Goal: Task Accomplishment & Management: Manage account settings

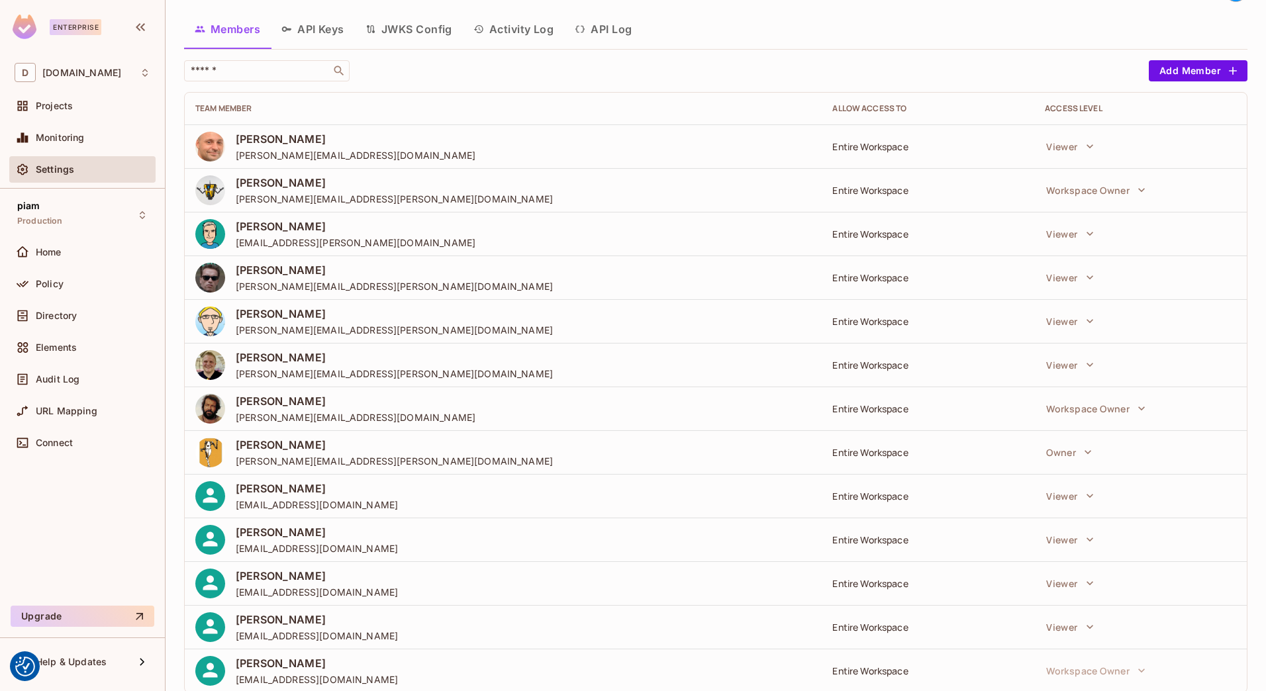
scroll to position [67, 0]
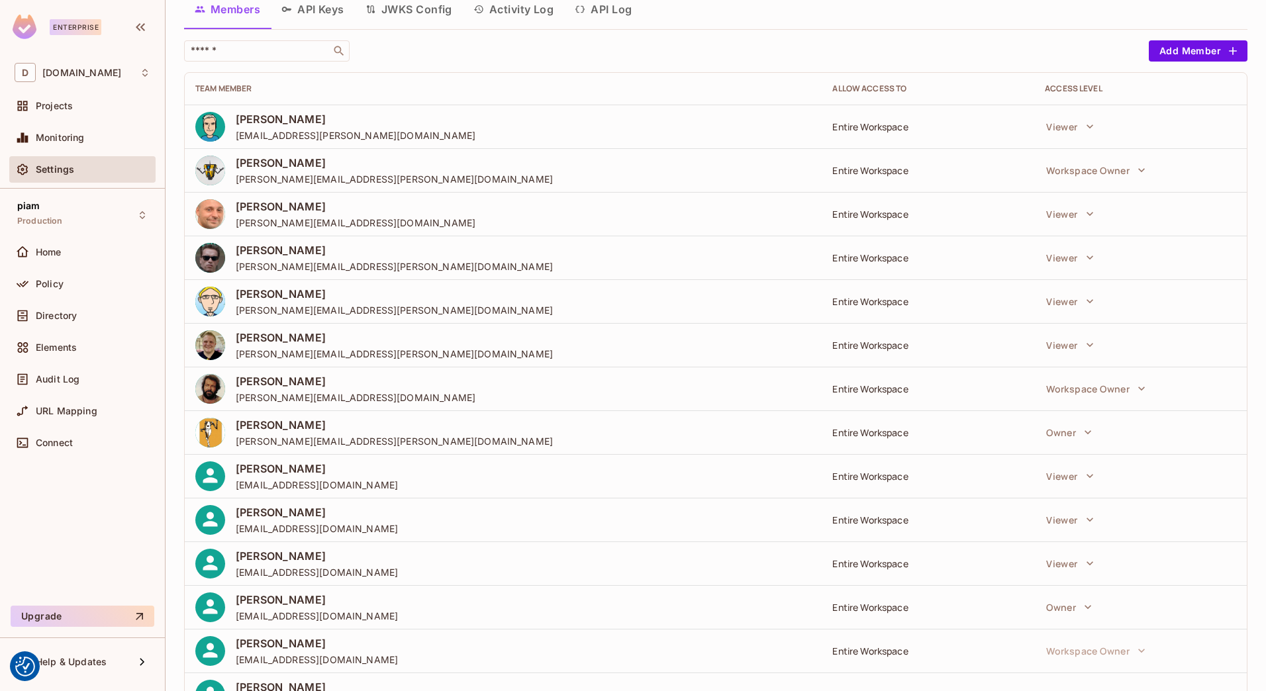
scroll to position [111, 0]
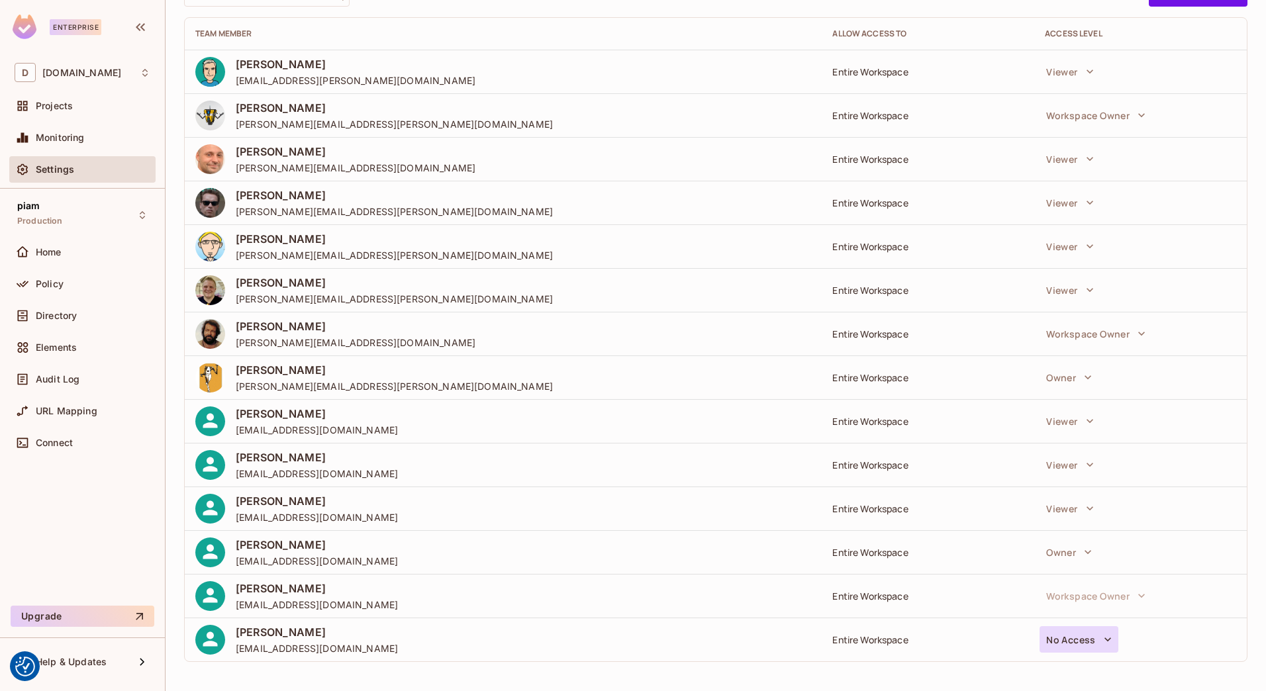
click at [1070, 628] on button "No Access" at bounding box center [1078, 639] width 79 height 26
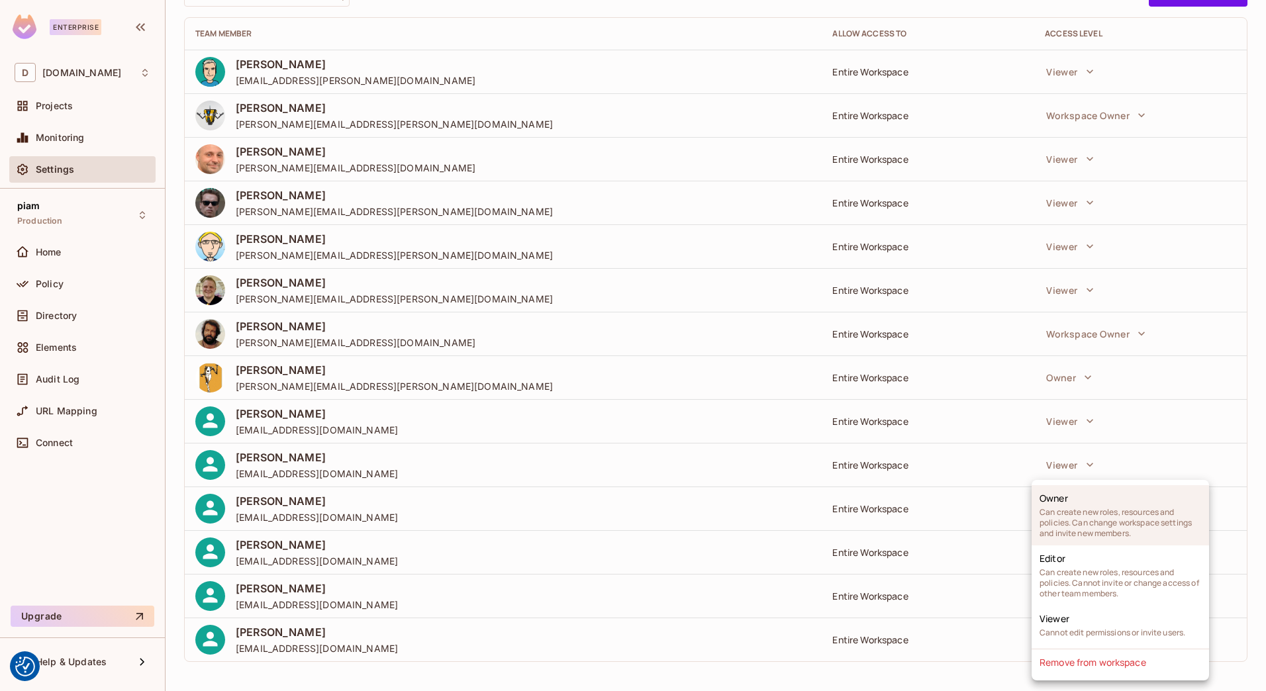
click at [1074, 516] on span "Can create new roles, resources and policies. Can change workspace settings and…" at bounding box center [1120, 523] width 162 height 32
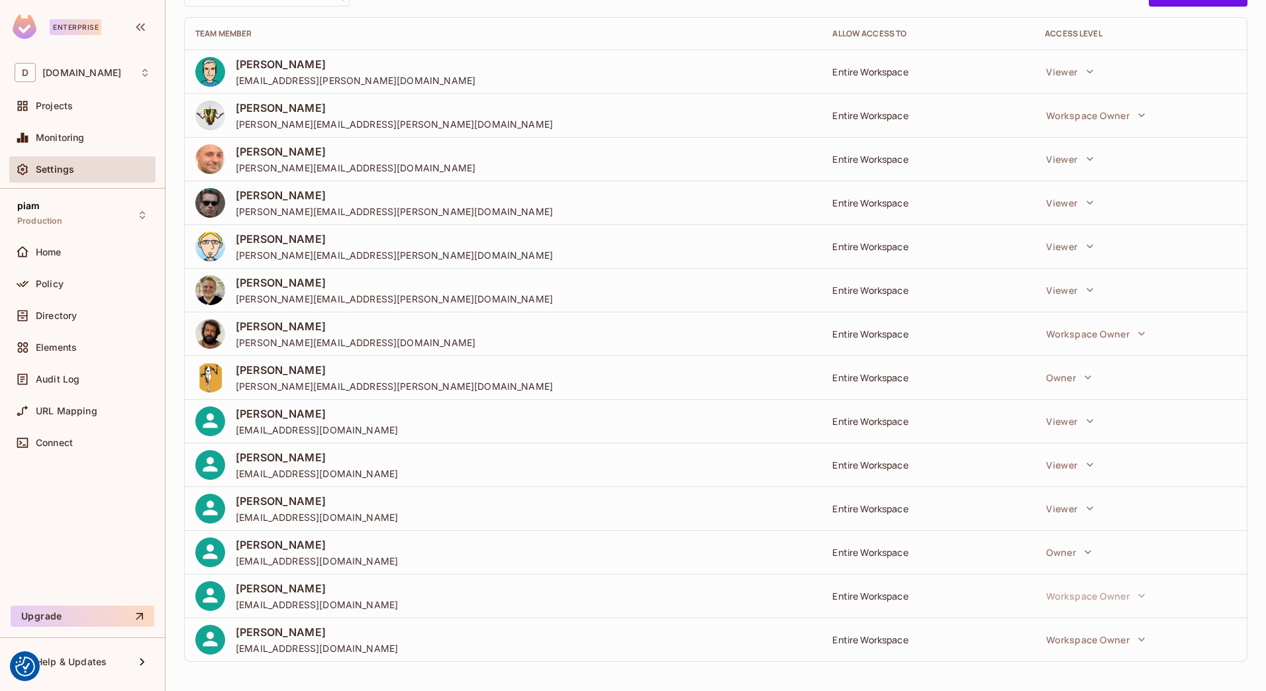
click at [175, 316] on div "[DOMAIN_NAME] / Settings Members API Keys JWKS Config Activity Log API Log ​ Ad…" at bounding box center [716, 345] width 1100 height 691
click at [1081, 377] on icon "button" at bounding box center [1087, 377] width 13 height 13
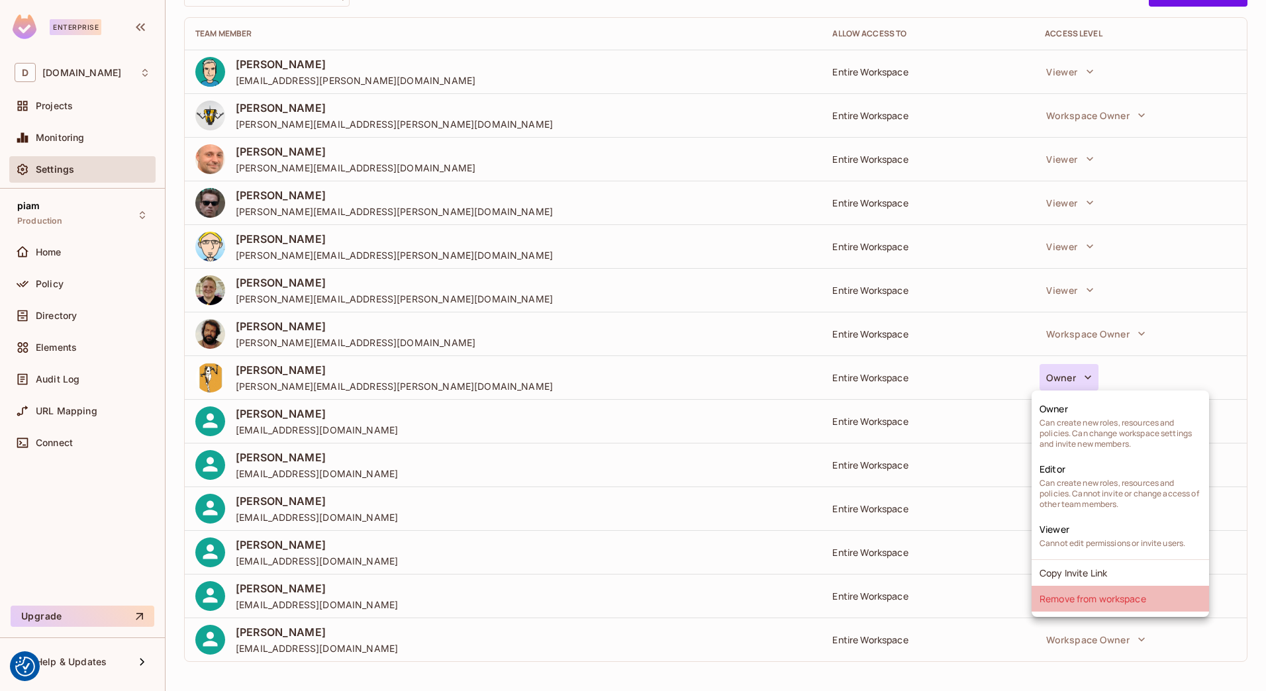
click at [1067, 600] on li "Remove from workspace" at bounding box center [1119, 599] width 177 height 26
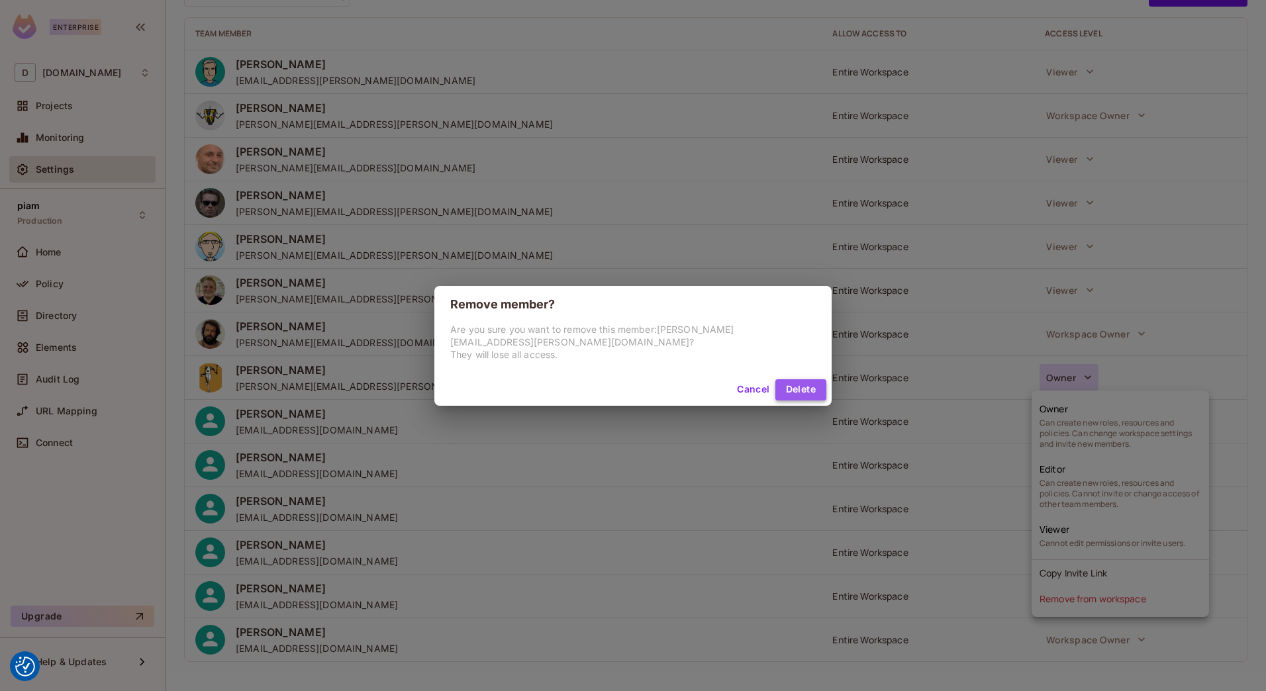
click at [775, 392] on button "Delete" at bounding box center [800, 389] width 51 height 21
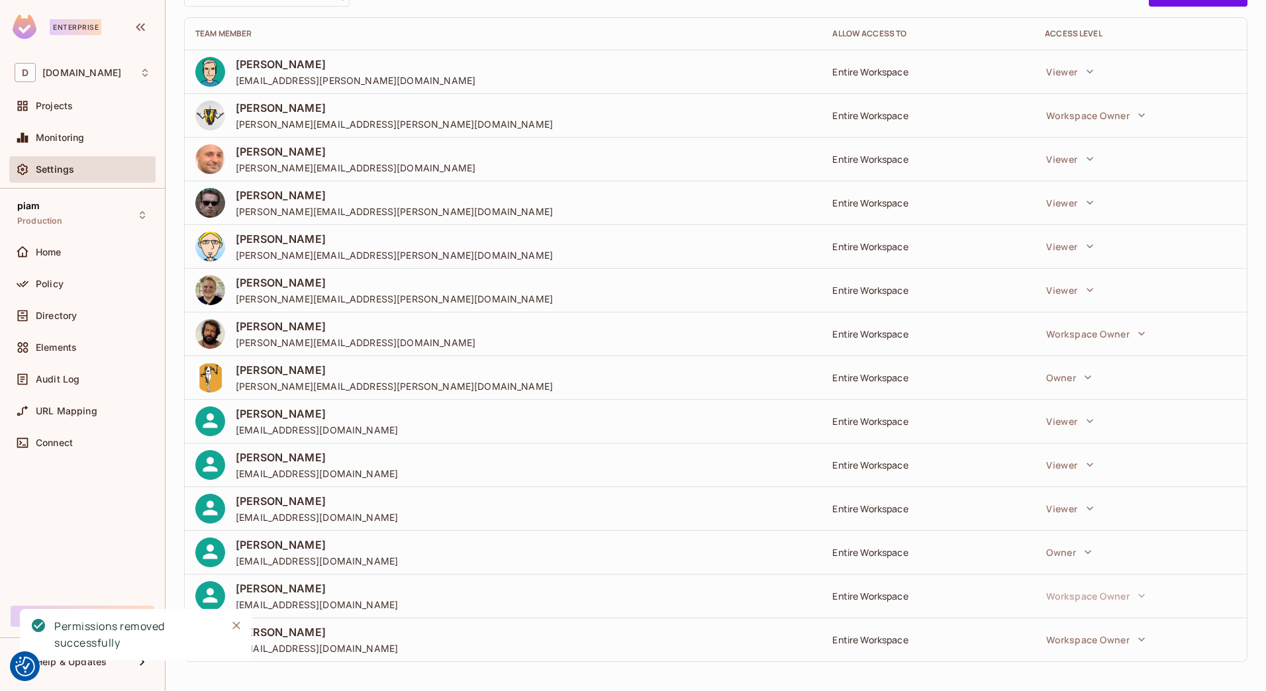
scroll to position [67, 0]
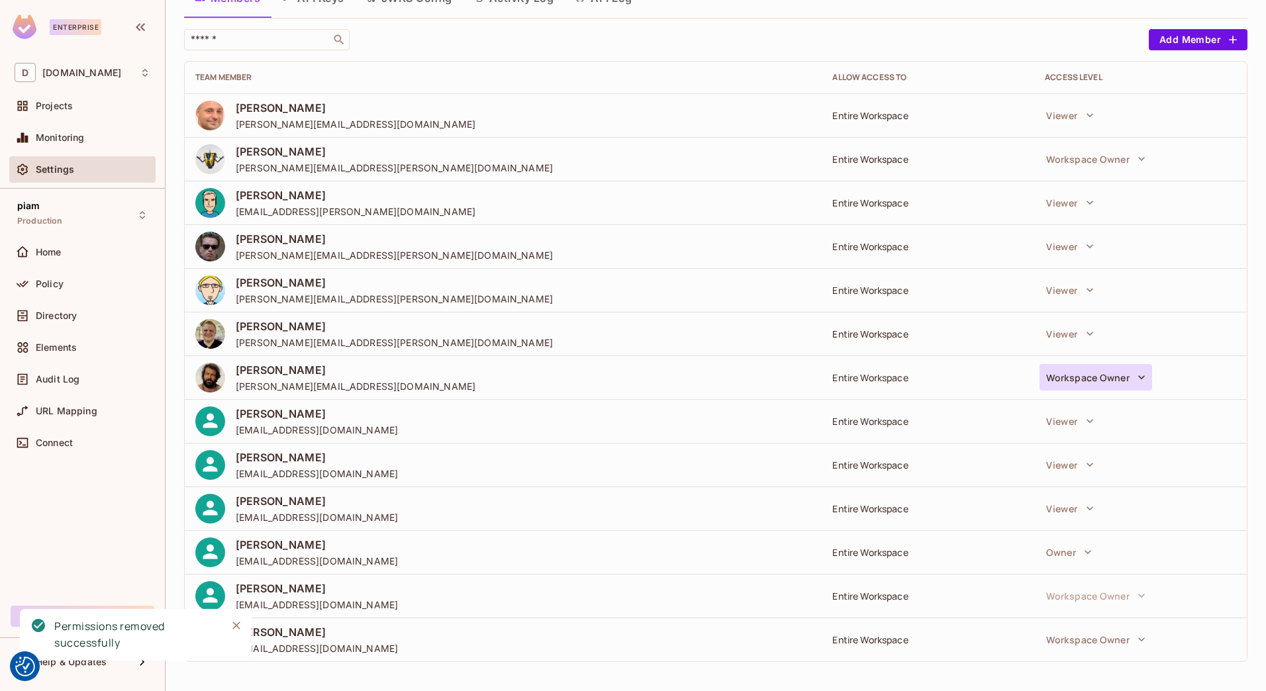
click at [1116, 381] on button "Workspace Owner" at bounding box center [1095, 377] width 113 height 26
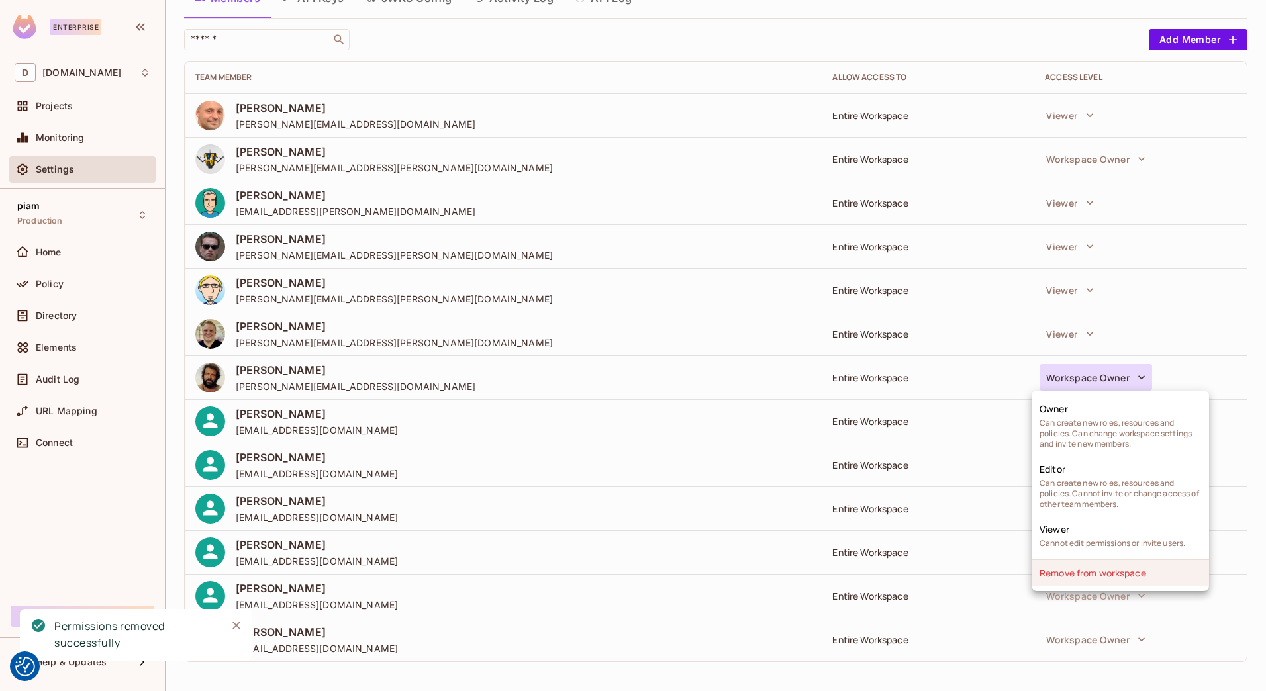
click at [1079, 577] on li "Remove from workspace" at bounding box center [1119, 573] width 177 height 26
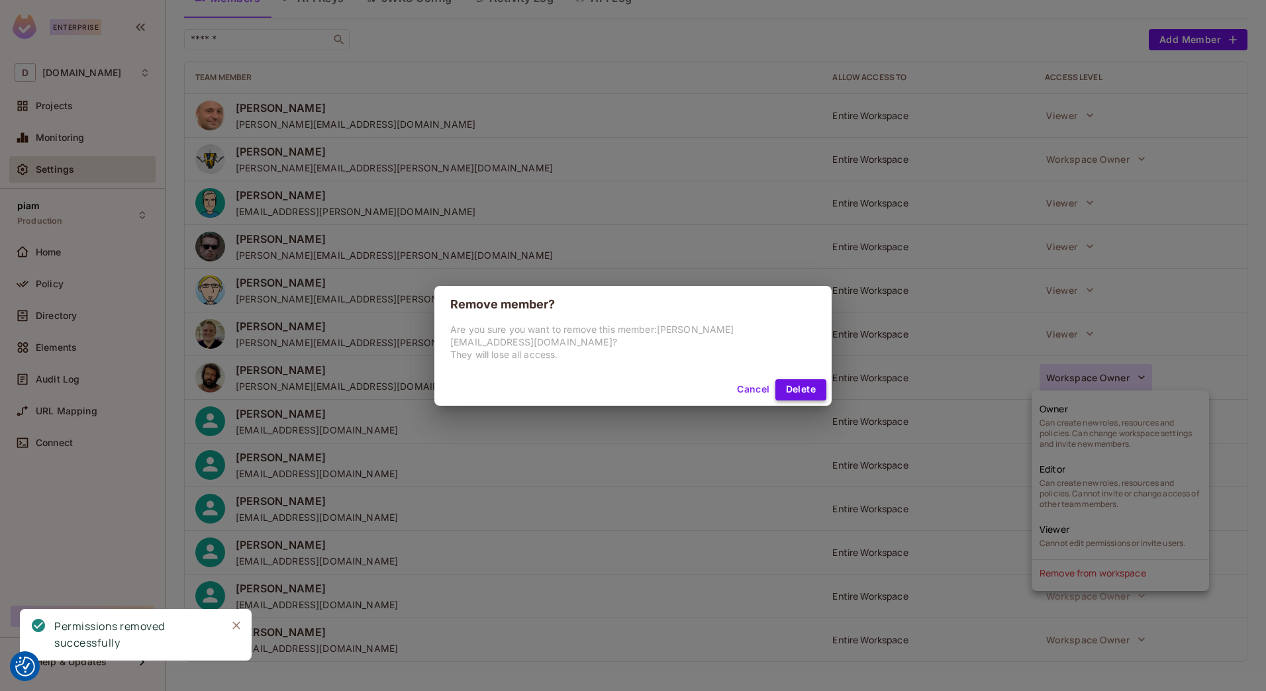
click at [804, 387] on button "Delete" at bounding box center [800, 389] width 51 height 21
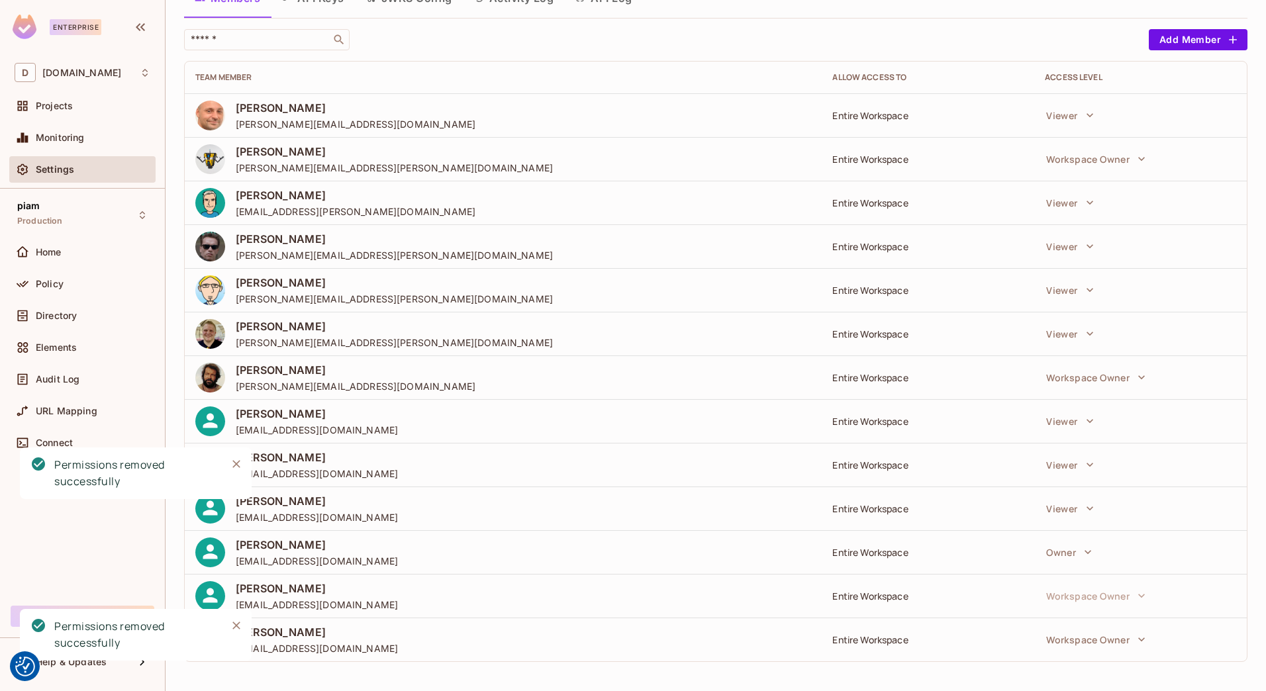
scroll to position [23, 0]
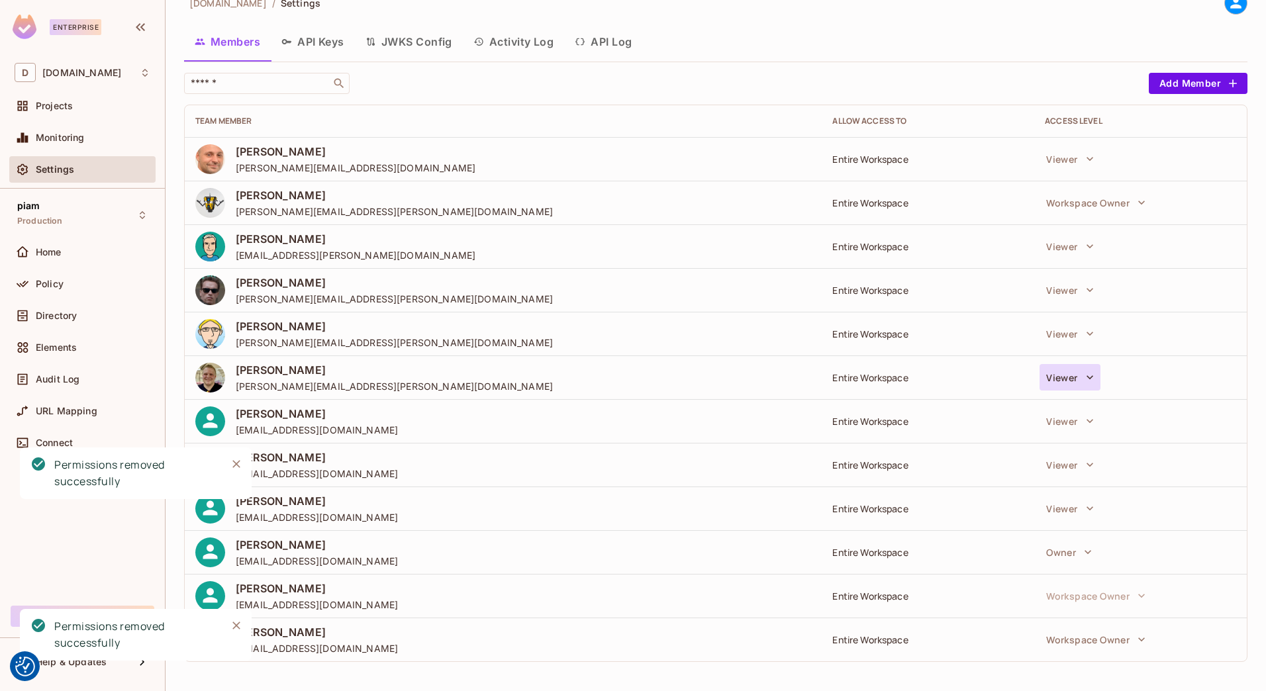
click at [1054, 370] on button "Viewer" at bounding box center [1069, 377] width 60 height 26
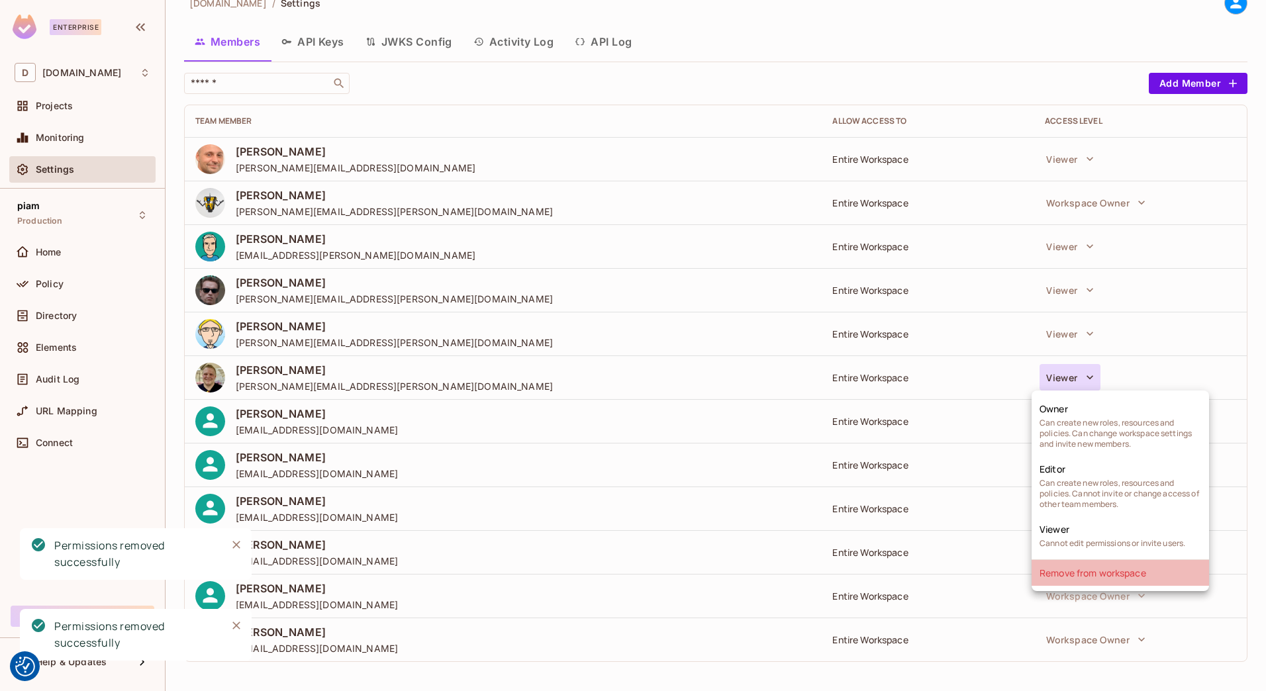
click at [1075, 579] on li "Remove from workspace" at bounding box center [1119, 573] width 177 height 26
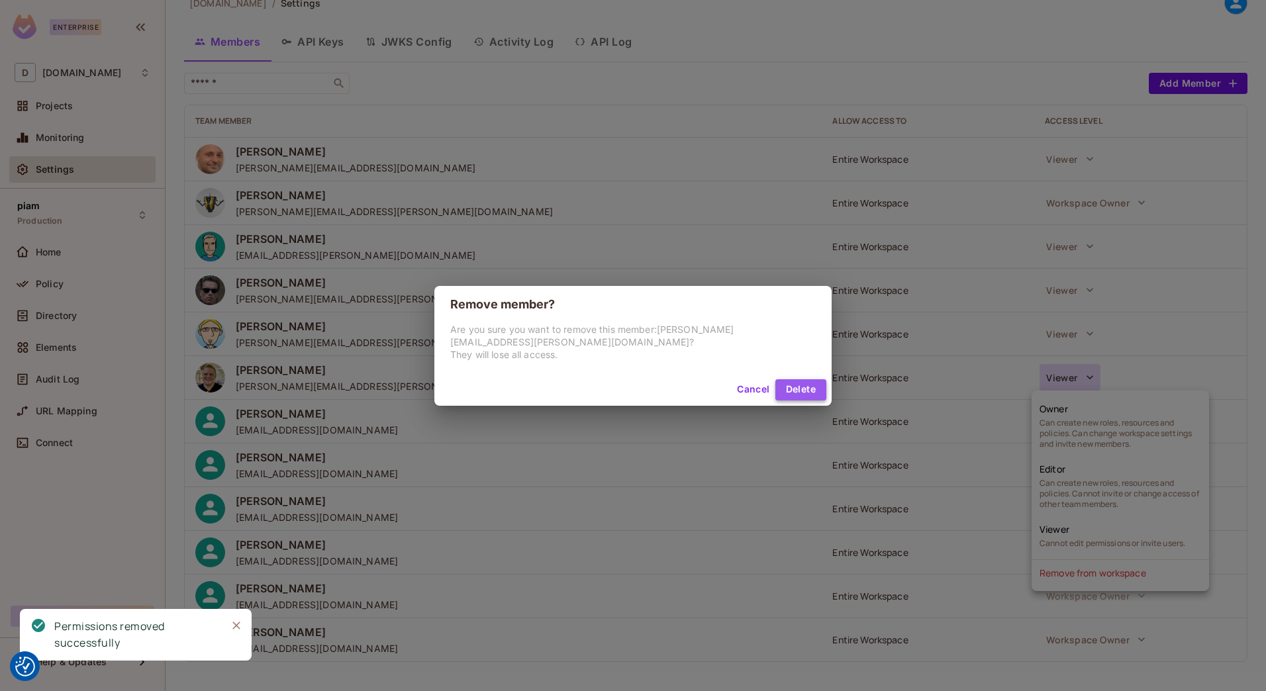
click at [792, 385] on button "Delete" at bounding box center [800, 389] width 51 height 21
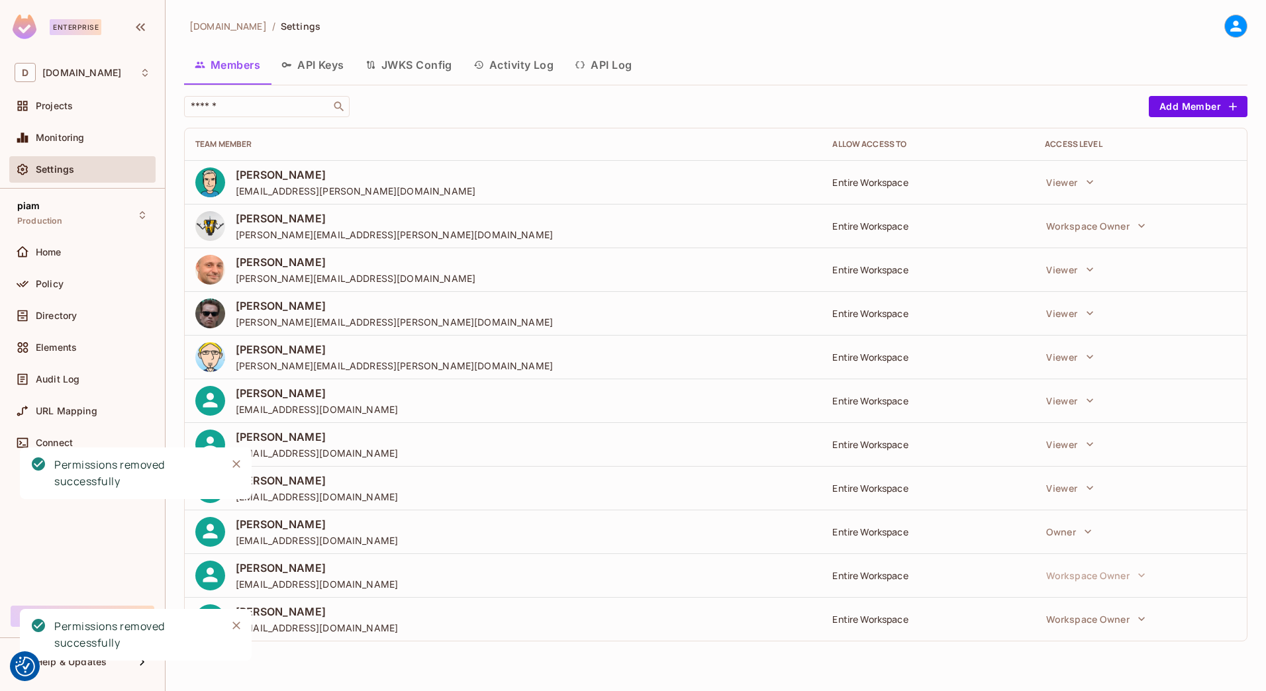
scroll to position [0, 0]
click at [1093, 358] on icon "button" at bounding box center [1089, 356] width 13 height 13
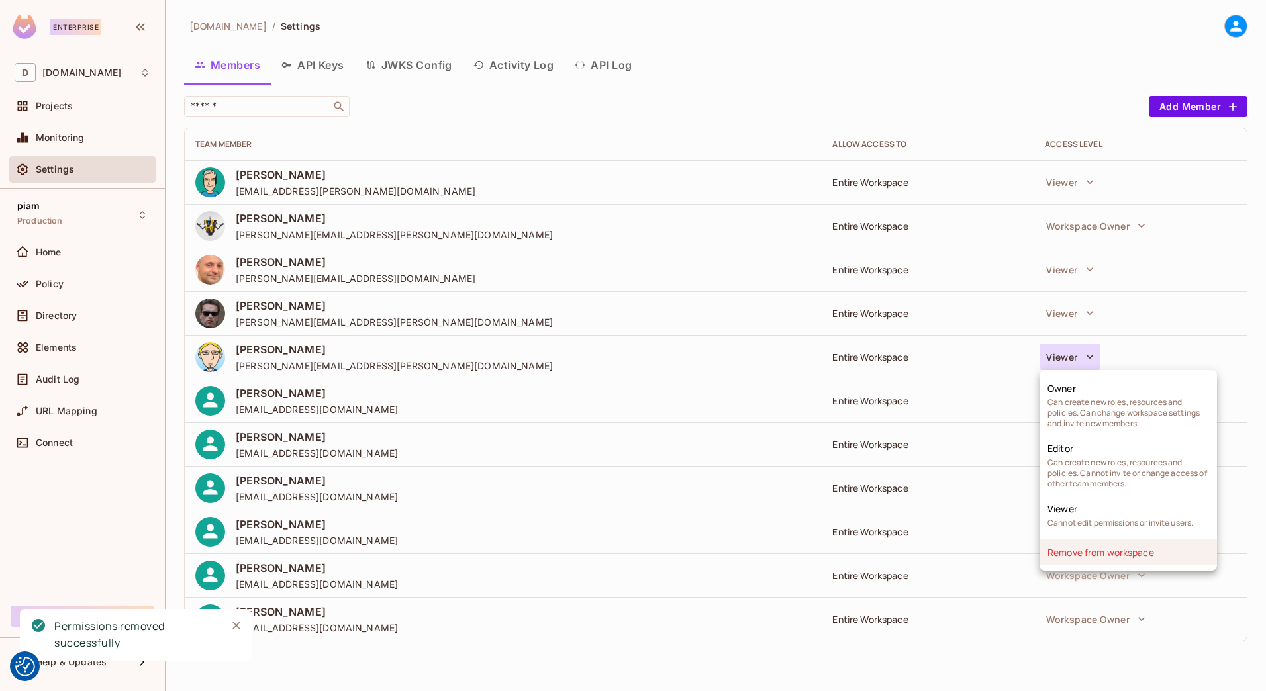
click at [1109, 559] on li "Remove from workspace" at bounding box center [1127, 553] width 177 height 26
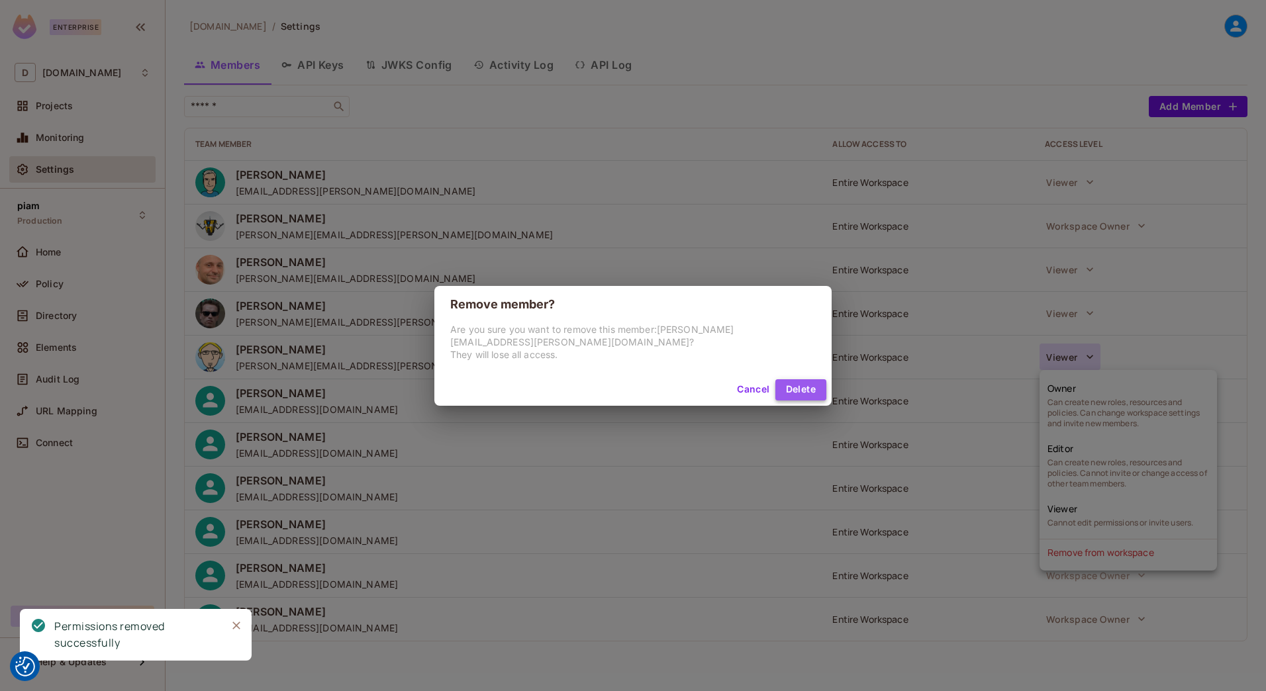
click at [806, 381] on button "Delete" at bounding box center [800, 389] width 51 height 21
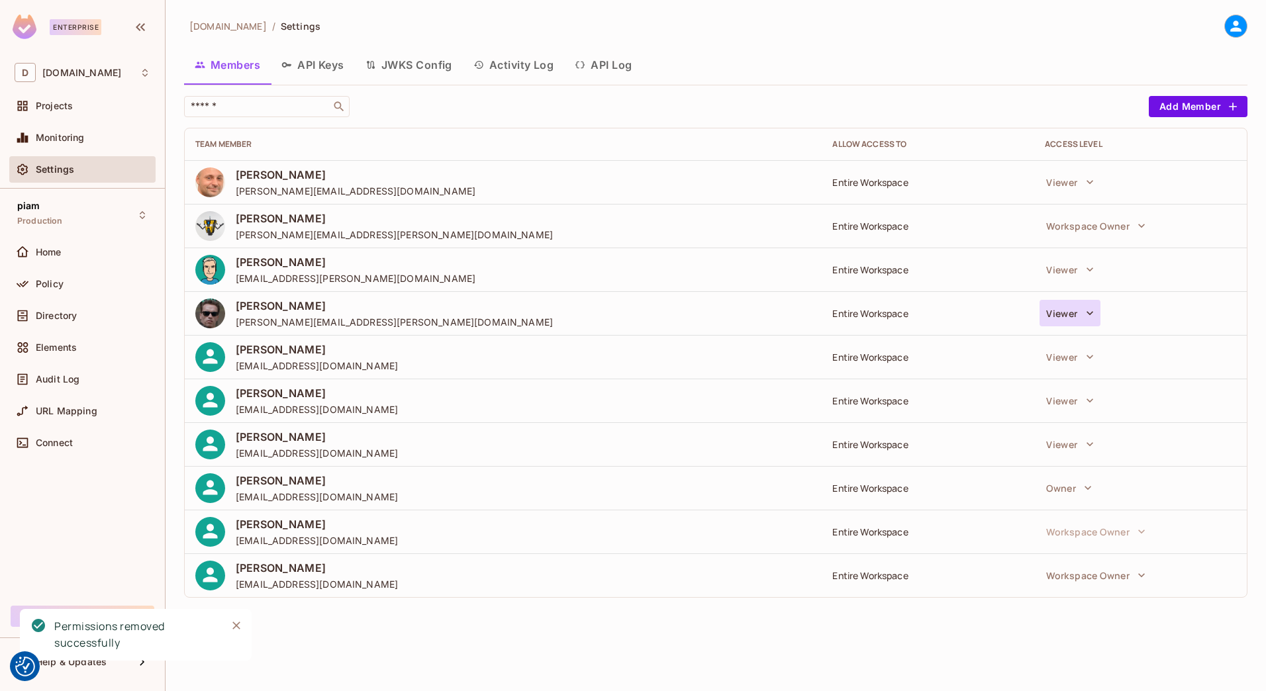
click at [1088, 315] on icon "button" at bounding box center [1089, 313] width 13 height 13
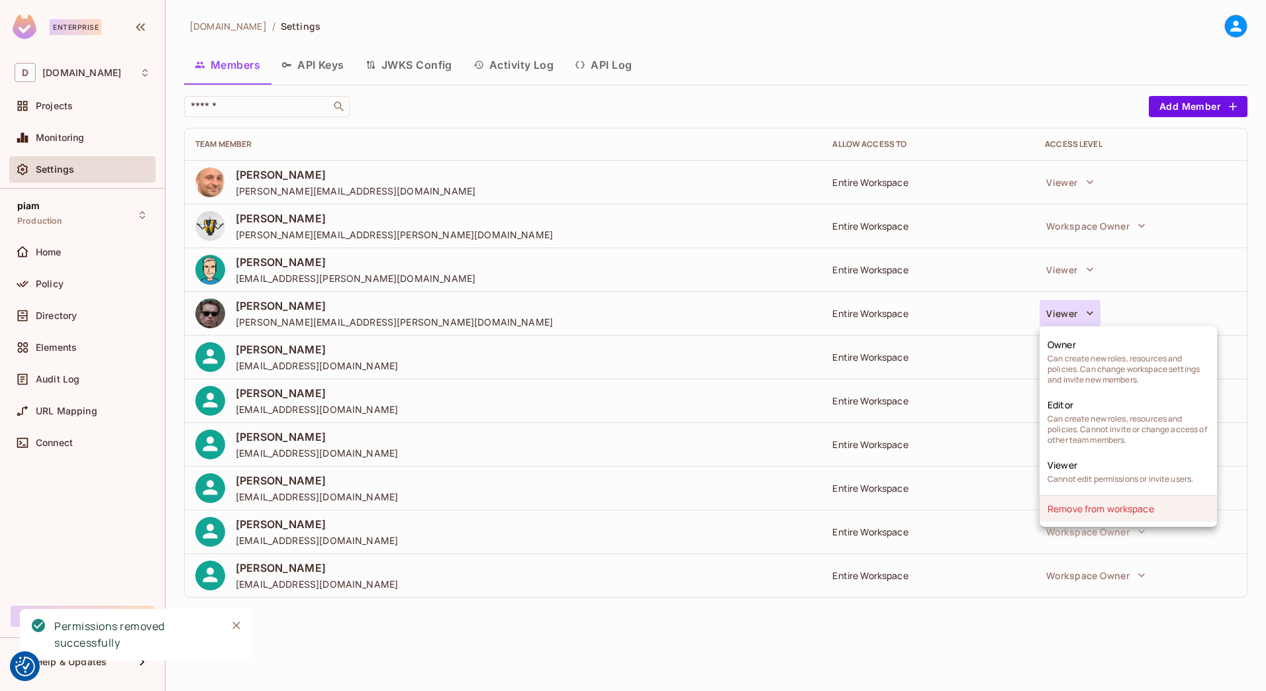
click at [1080, 502] on li "Remove from workspace" at bounding box center [1127, 509] width 177 height 26
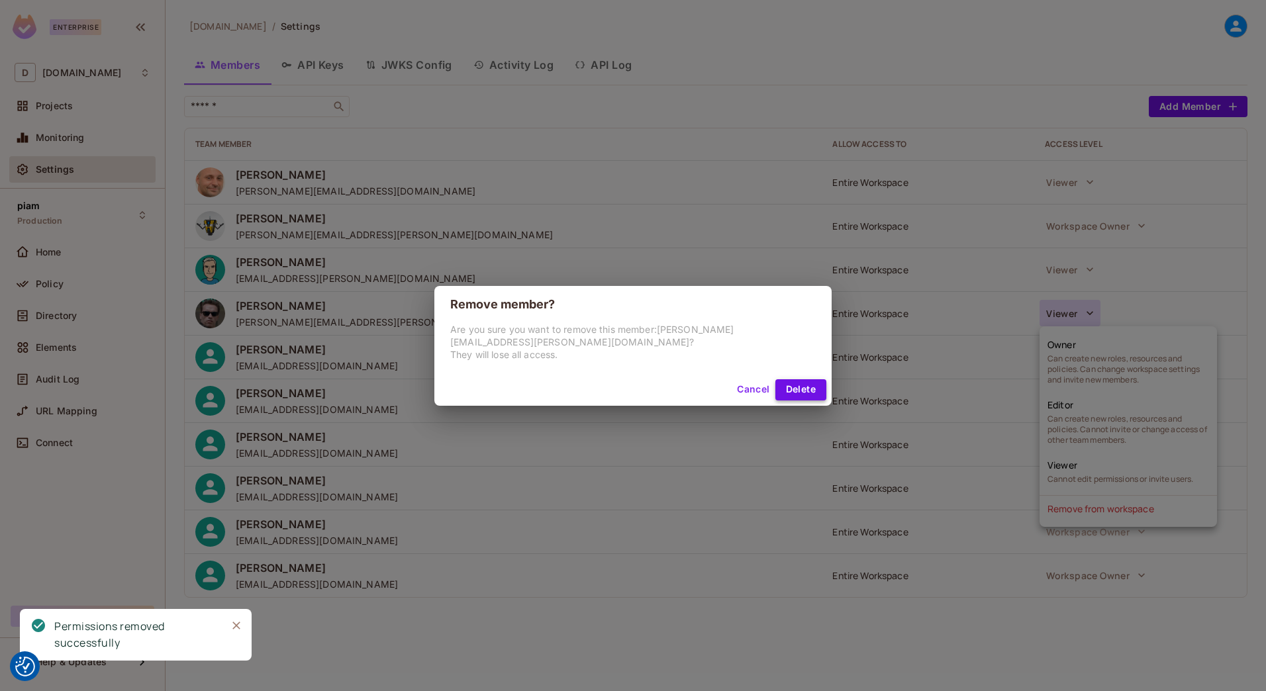
click at [777, 379] on button "Delete" at bounding box center [800, 389] width 51 height 21
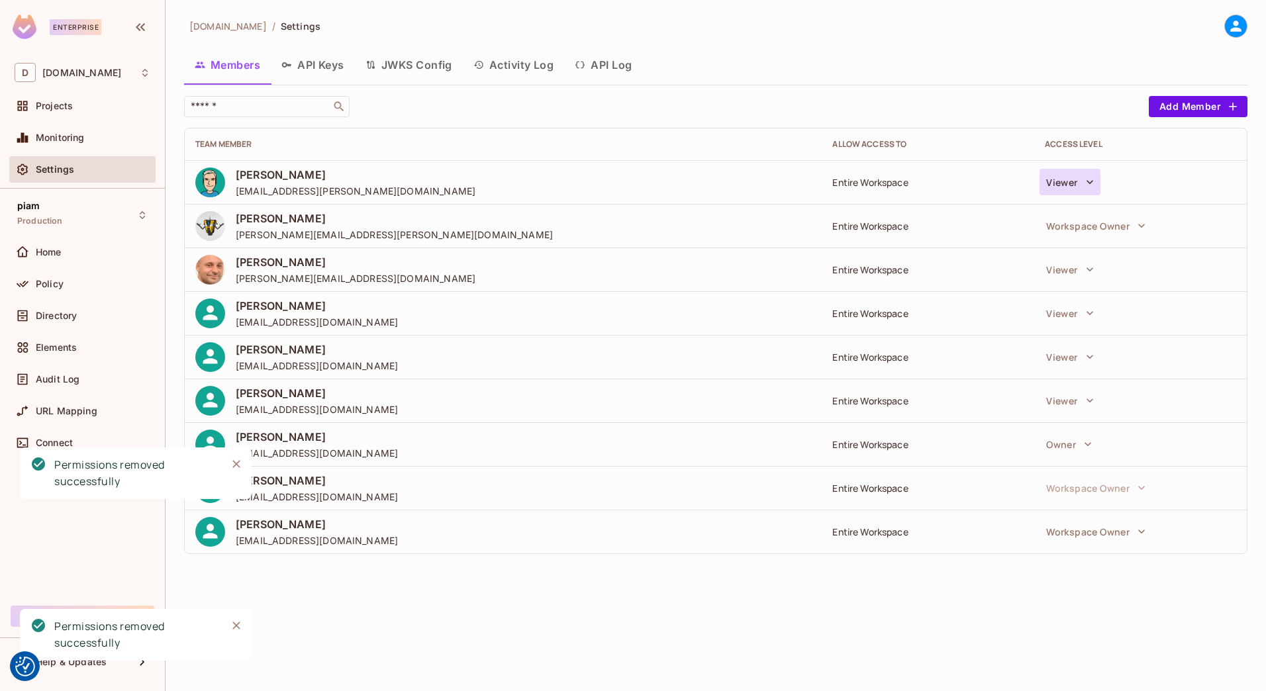
click at [1069, 177] on button "Viewer" at bounding box center [1069, 182] width 60 height 26
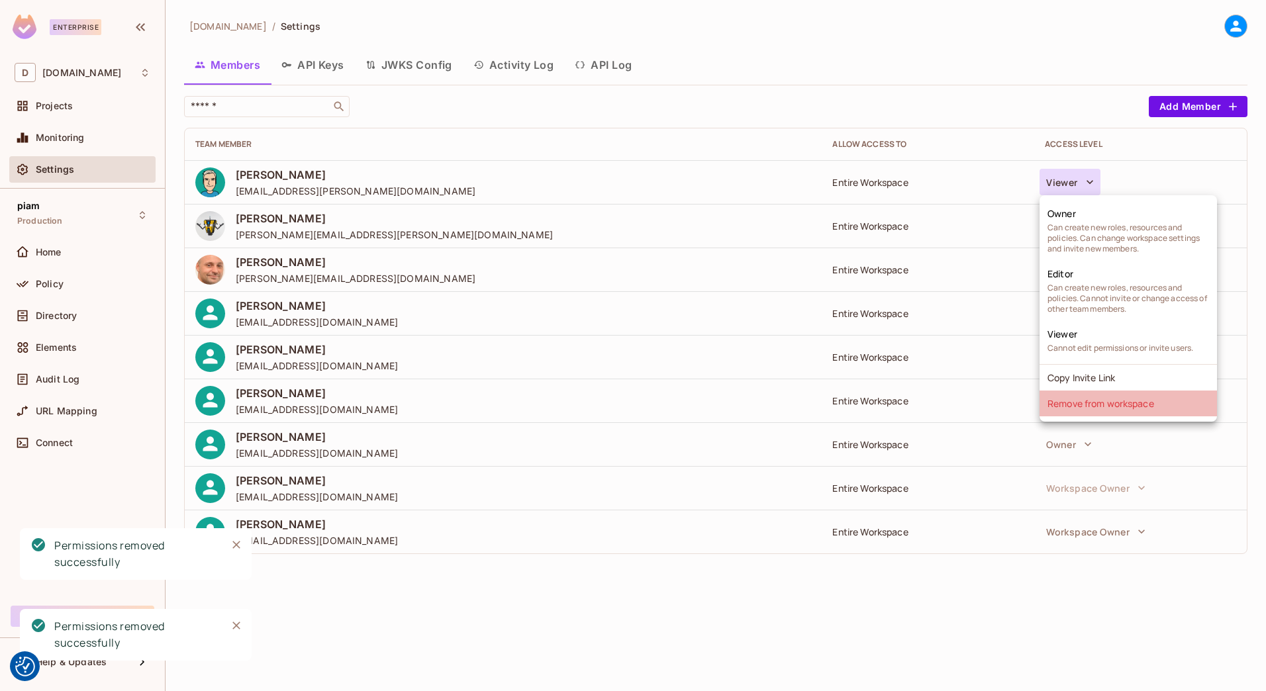
click at [1121, 406] on li "Remove from workspace" at bounding box center [1127, 404] width 177 height 26
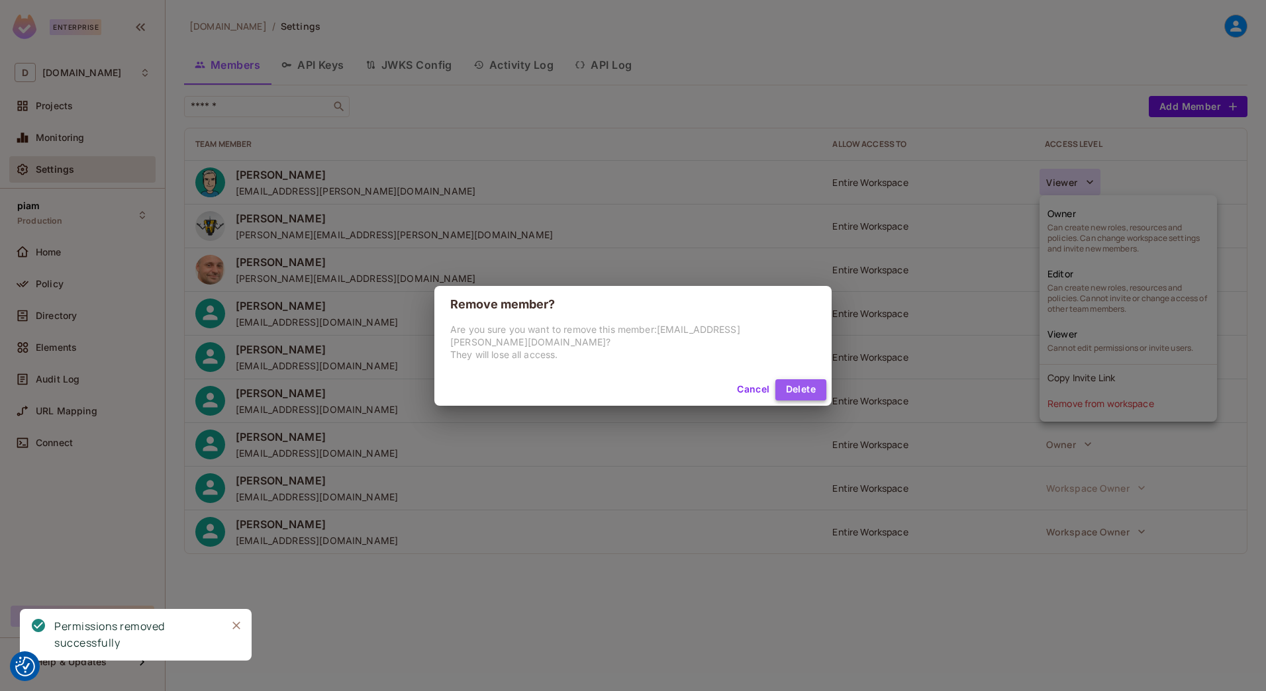
click at [775, 379] on button "Delete" at bounding box center [800, 389] width 51 height 21
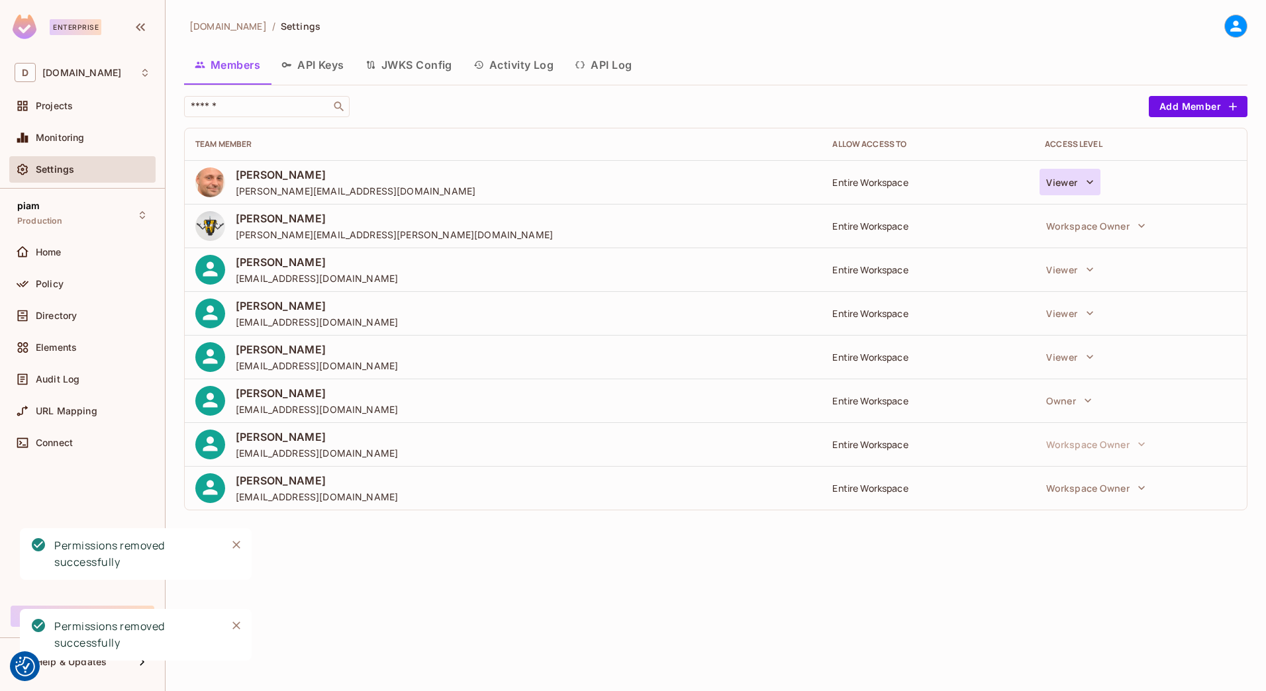
click at [1069, 181] on button "Viewer" at bounding box center [1069, 182] width 60 height 26
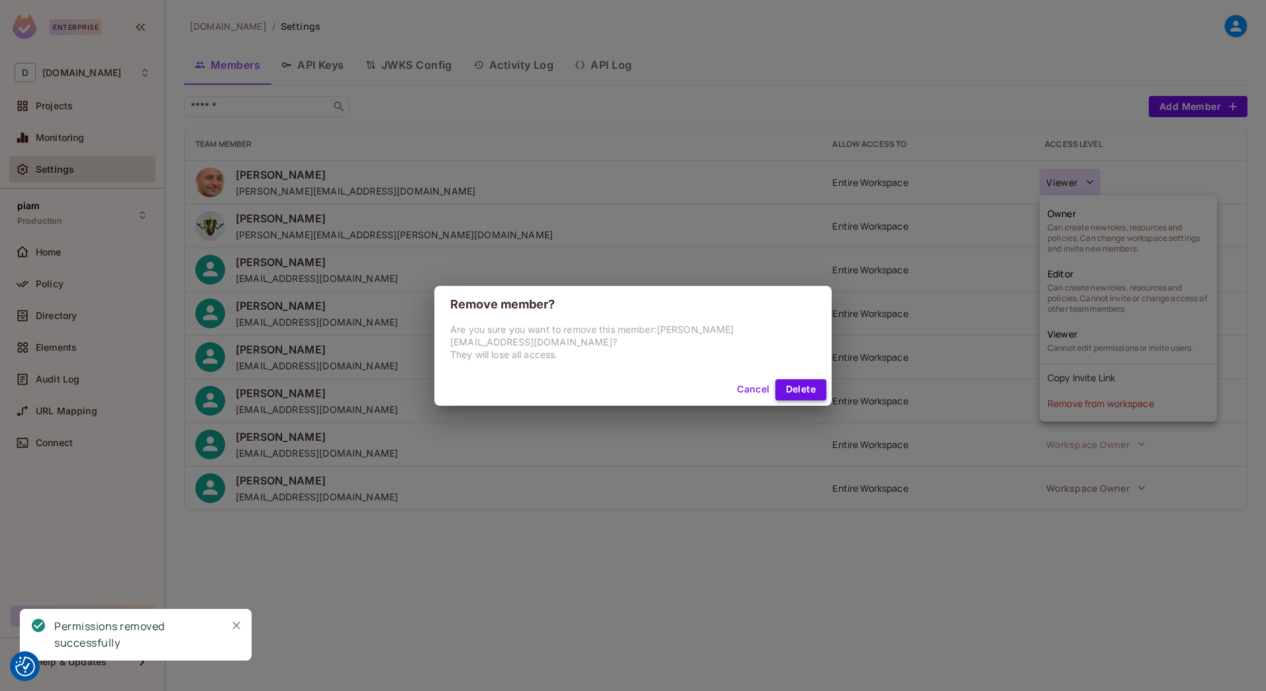
click at [788, 381] on button "Delete" at bounding box center [800, 389] width 51 height 21
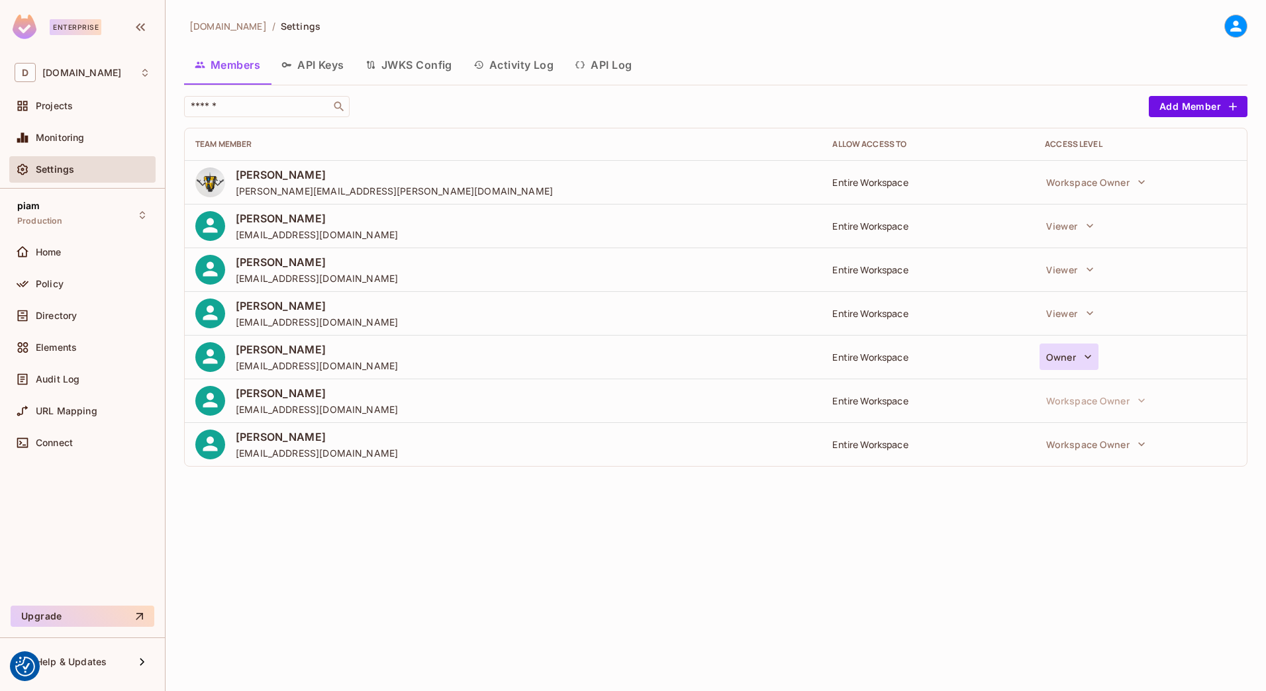
click at [1064, 359] on button "Owner" at bounding box center [1068, 357] width 59 height 26
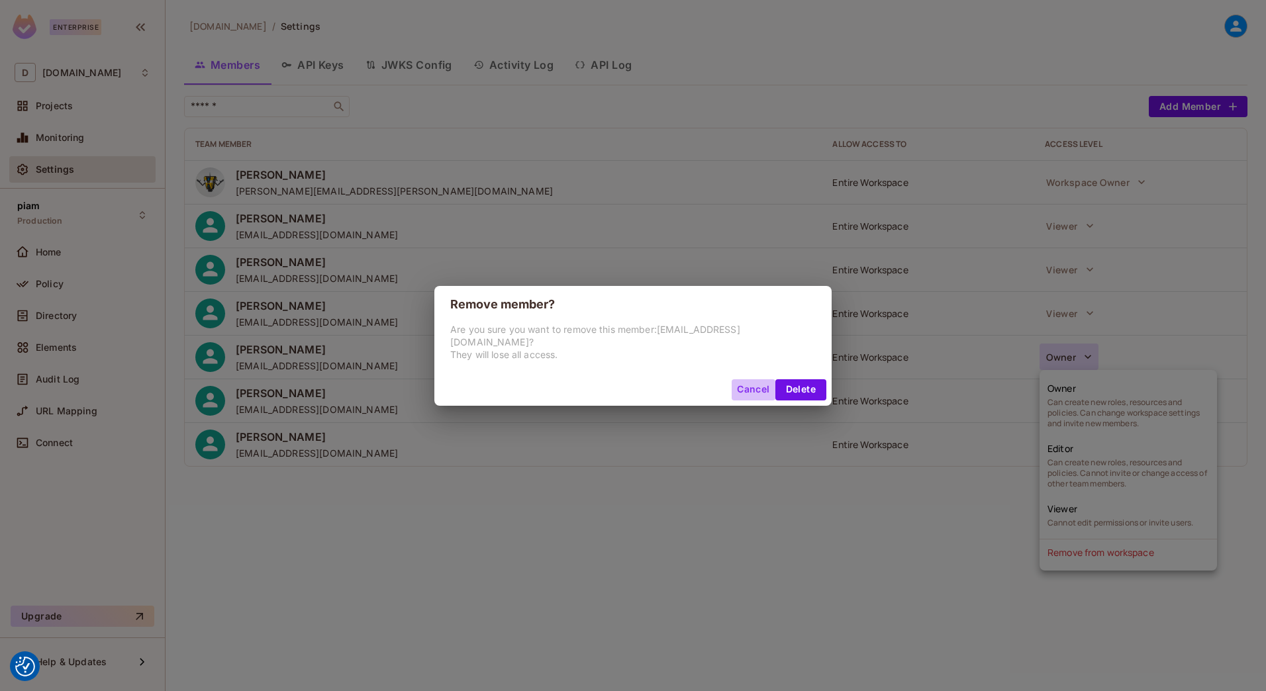
click at [748, 392] on button "Cancel" at bounding box center [753, 389] width 43 height 21
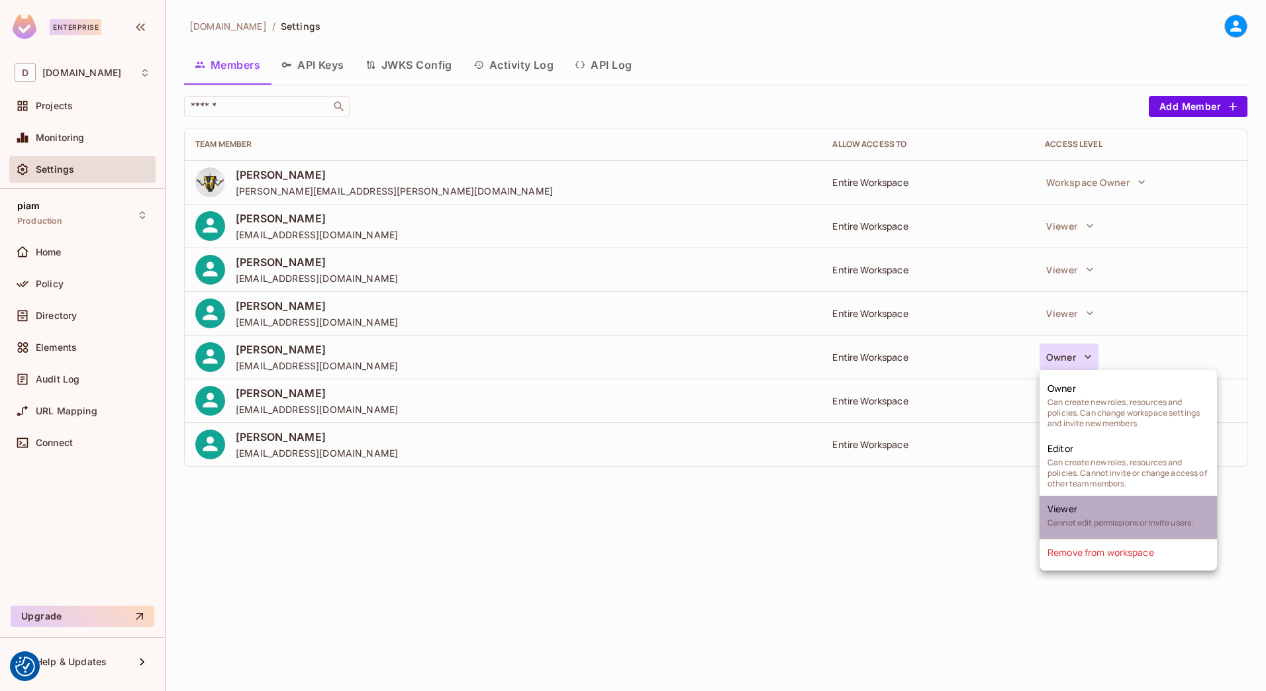
click at [1100, 506] on li "Viewer Cannot edit permissions or invite users." at bounding box center [1127, 517] width 177 height 43
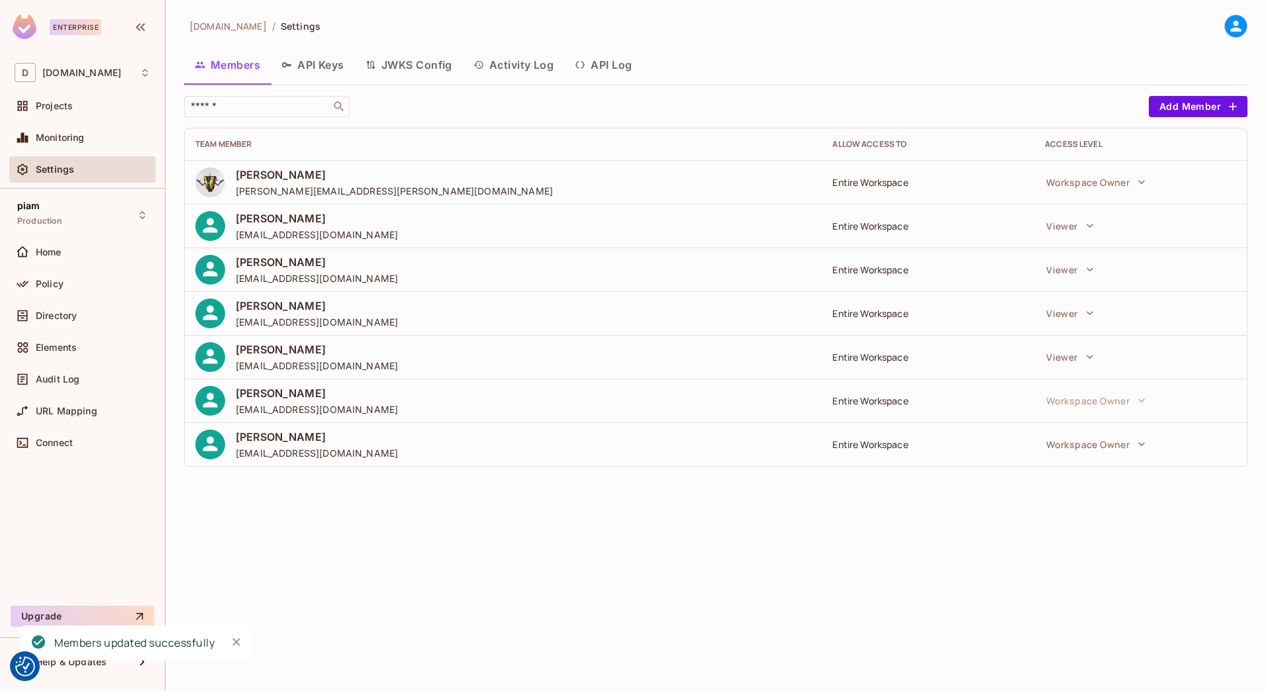
click at [1025, 529] on div "[DOMAIN_NAME] / Settings Members API Keys JWKS Config Activity Log API Log ​ Ad…" at bounding box center [716, 345] width 1100 height 691
click at [475, 534] on div "[DOMAIN_NAME] / Settings Members API Keys JWKS Config Activity Log API Log ​ Ad…" at bounding box center [716, 345] width 1100 height 691
click at [378, 64] on button "JWKS Config" at bounding box center [409, 64] width 108 height 33
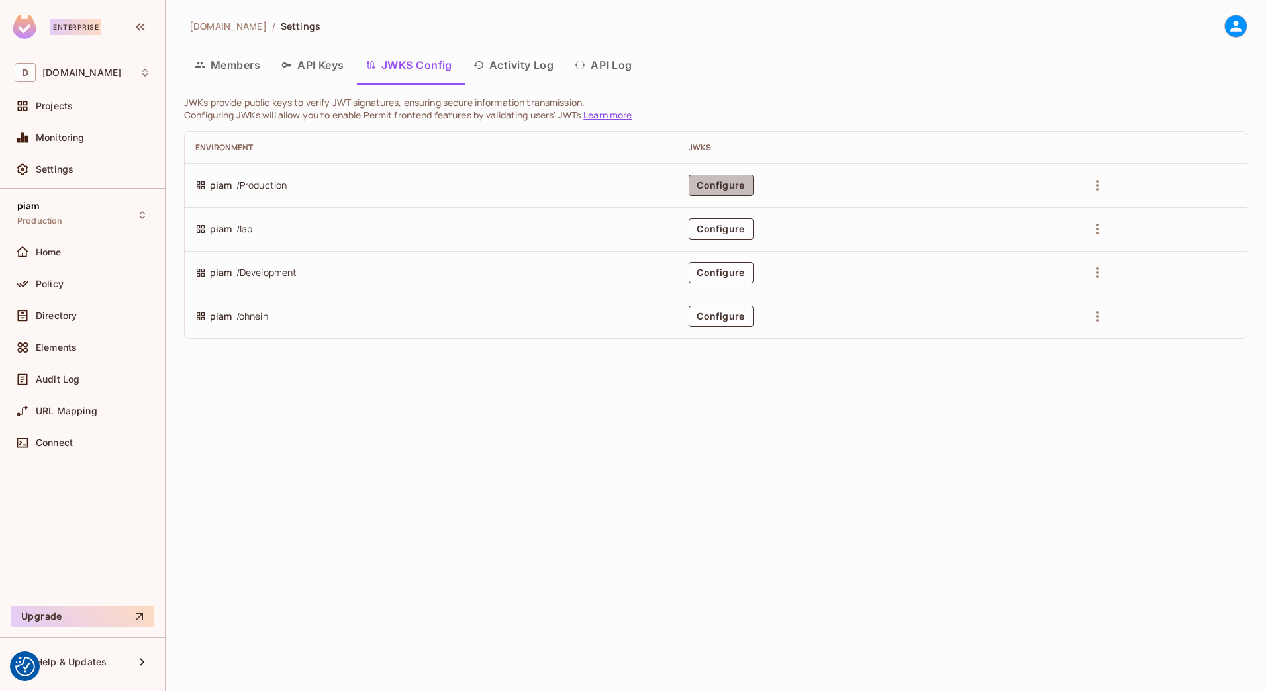
click at [720, 185] on button "Configure" at bounding box center [721, 185] width 65 height 21
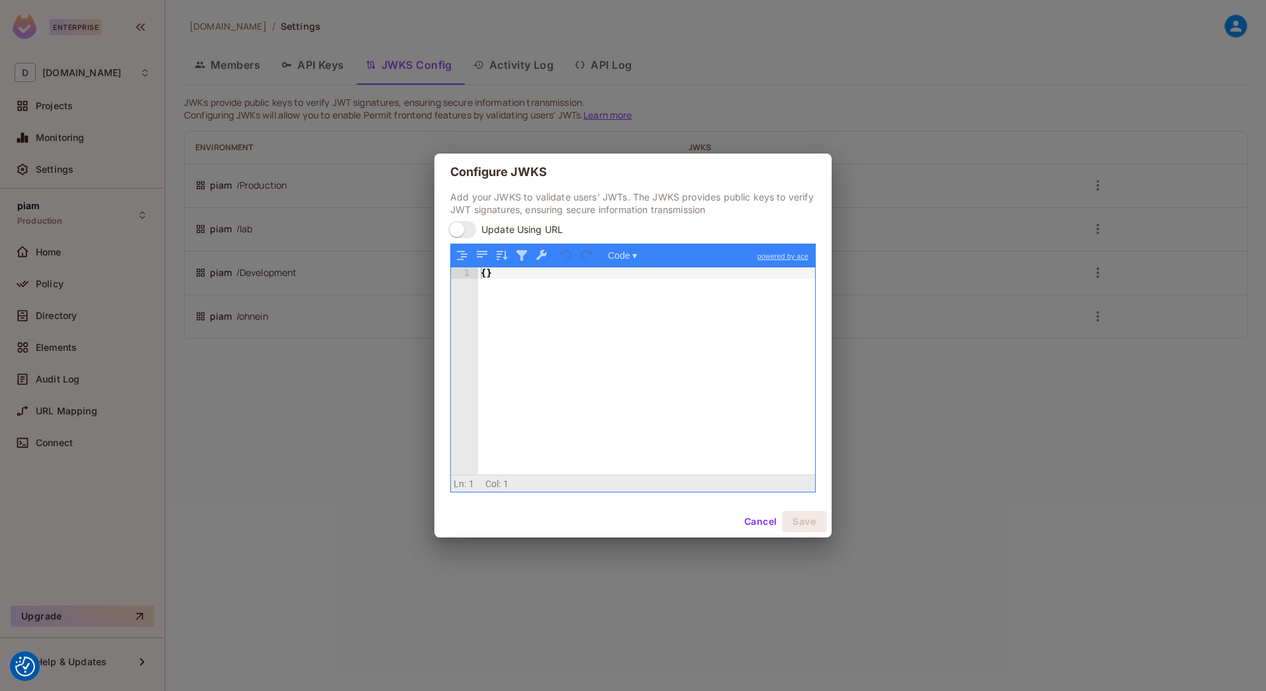
click at [761, 514] on button "Cancel" at bounding box center [760, 521] width 43 height 21
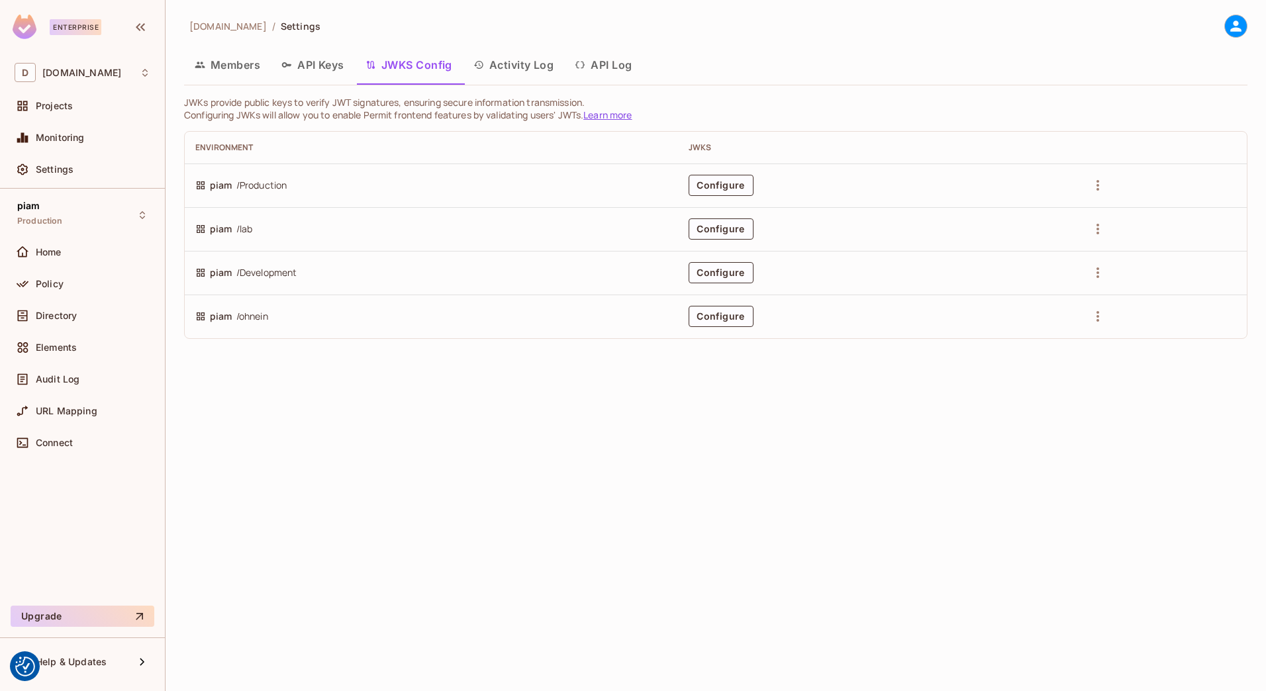
click at [485, 405] on div "[DOMAIN_NAME] / Settings Members API Keys JWKS Config Activity Log API Log JWKs…" at bounding box center [716, 345] width 1100 height 691
click at [525, 75] on button "Activity Log" at bounding box center [514, 64] width 102 height 33
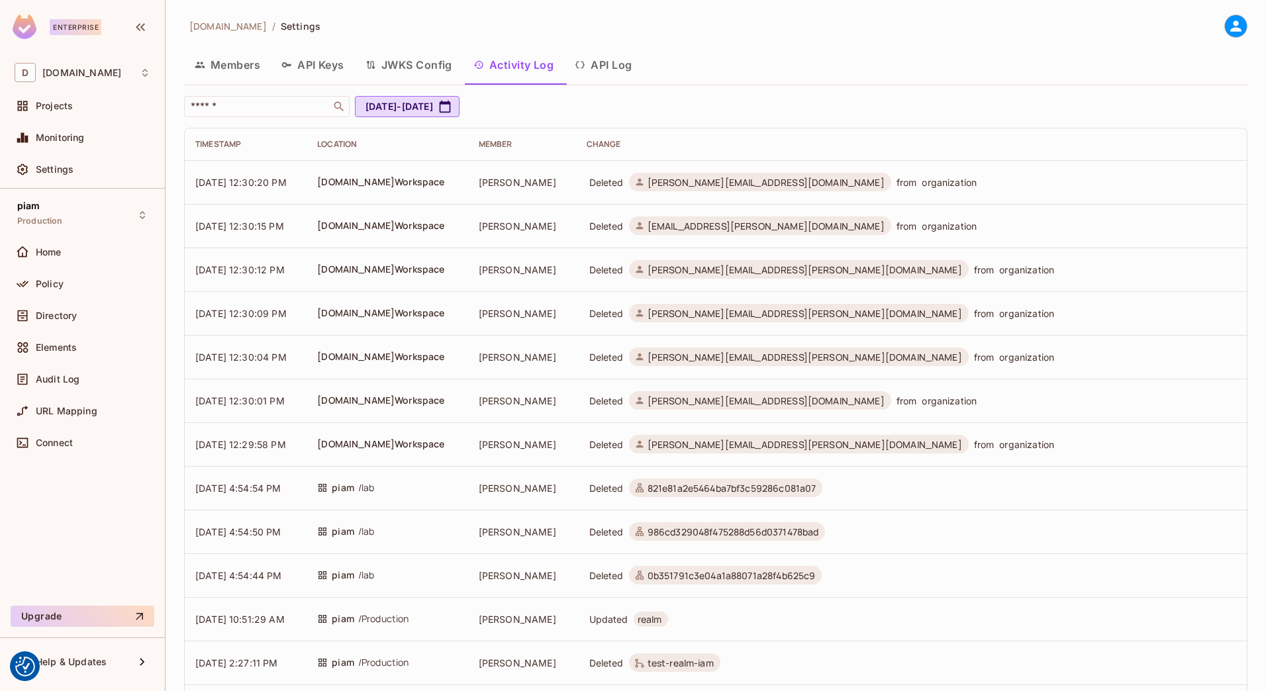
click at [232, 65] on button "Members" at bounding box center [227, 64] width 87 height 33
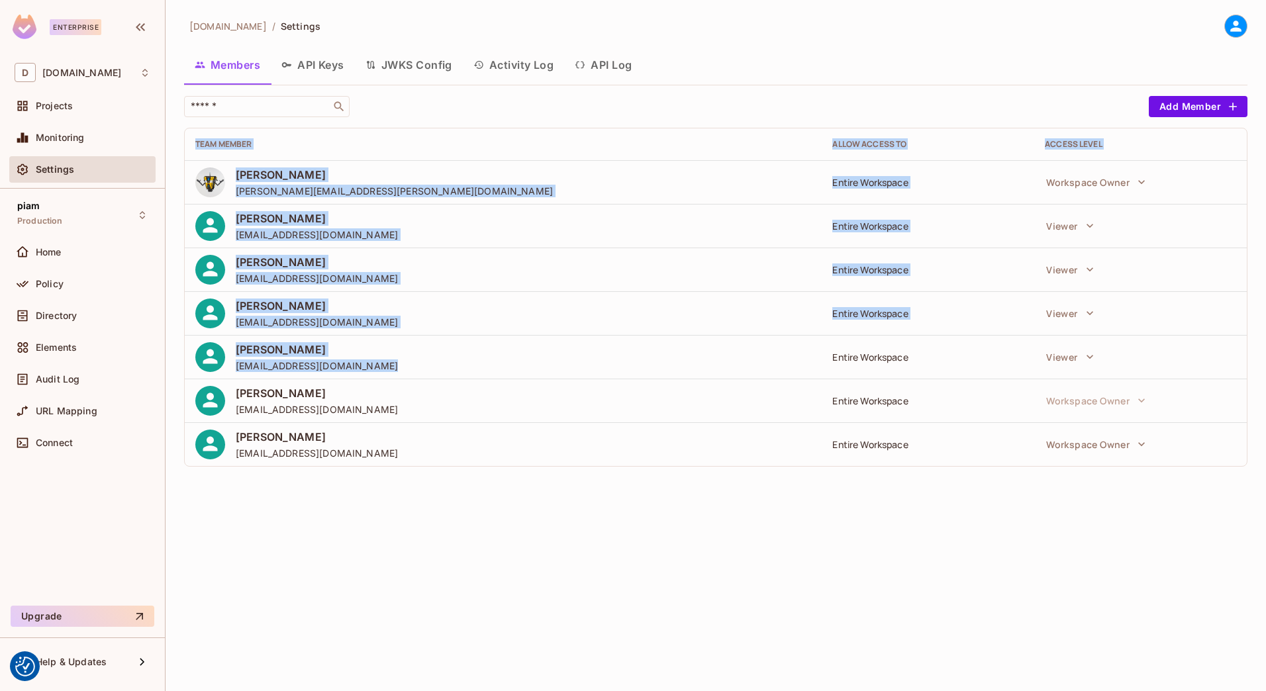
drag, startPoint x: 188, startPoint y: 144, endPoint x: 830, endPoint y: 377, distance: 683.1
click at [832, 376] on table "Team Member Allow Access to Access Level Hartmann, Patrick [EMAIL_ADDRESS][PERS…" at bounding box center [716, 297] width 1062 height 338
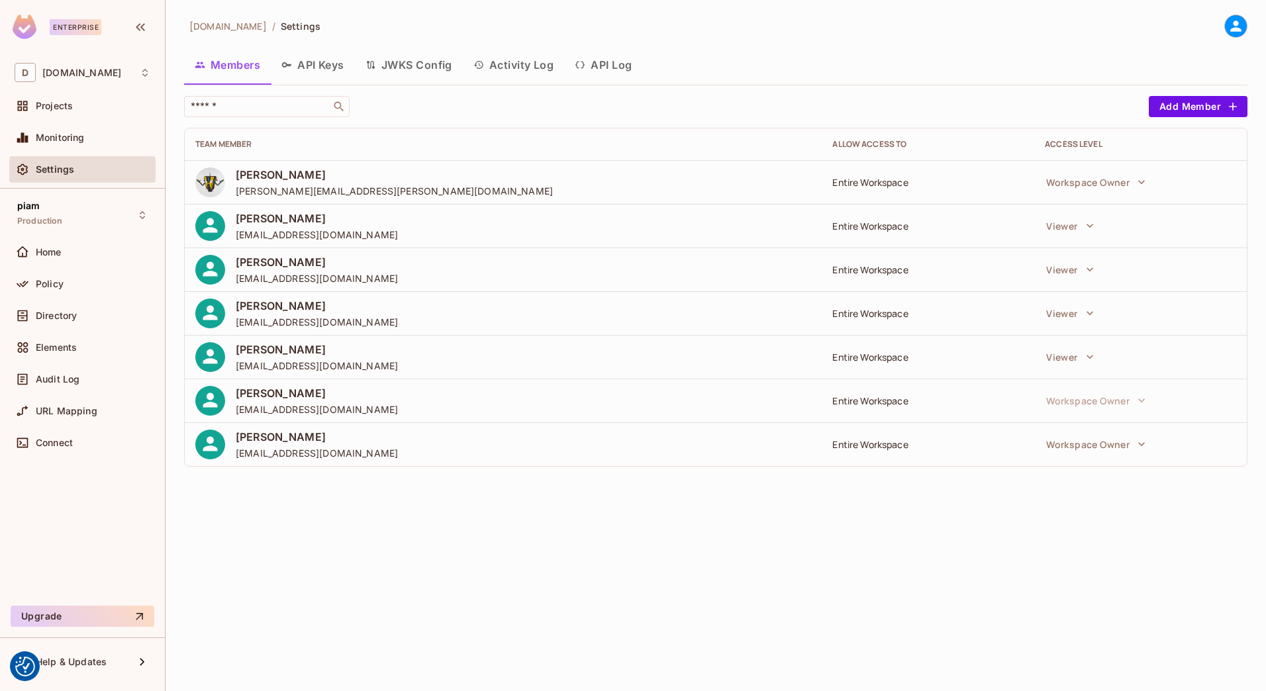
drag, startPoint x: 830, startPoint y: 377, endPoint x: 634, endPoint y: 620, distance: 312.6
click at [634, 620] on div "[DOMAIN_NAME] / Settings Members API Keys JWKS Config Activity Log API Log ​ Ad…" at bounding box center [716, 345] width 1100 height 691
click at [50, 247] on span "Home" at bounding box center [49, 252] width 26 height 11
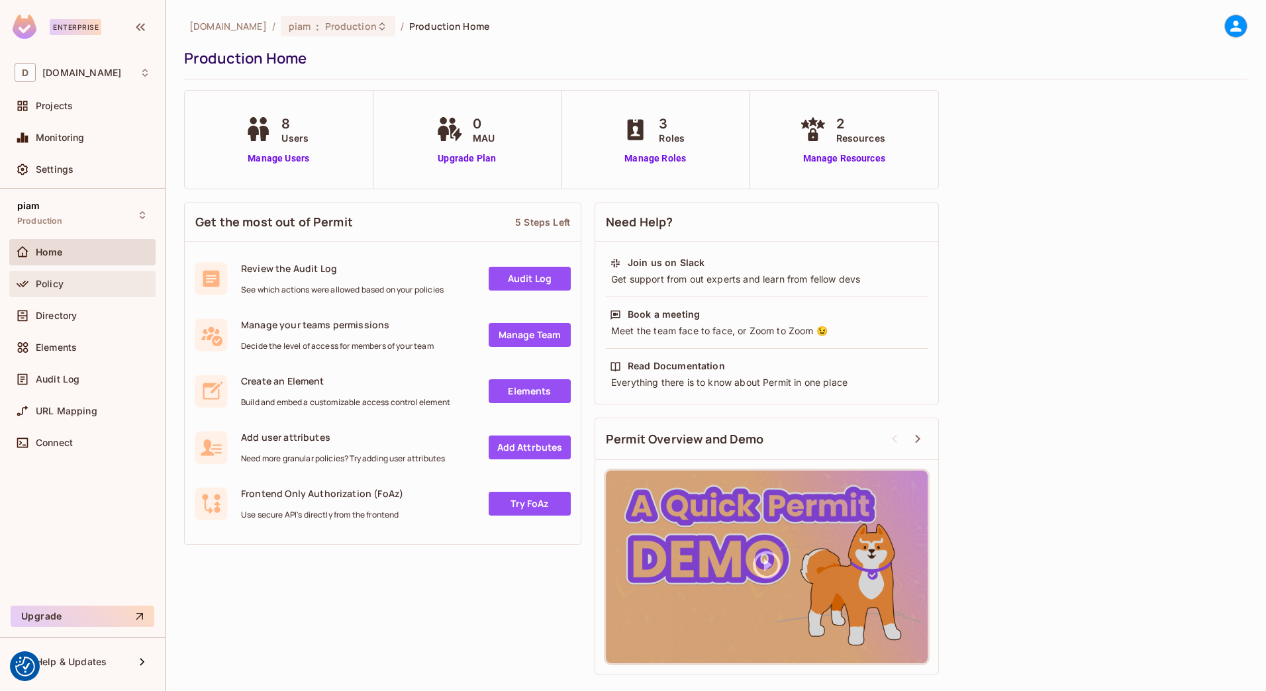
click at [50, 287] on span "Policy" at bounding box center [50, 284] width 28 height 11
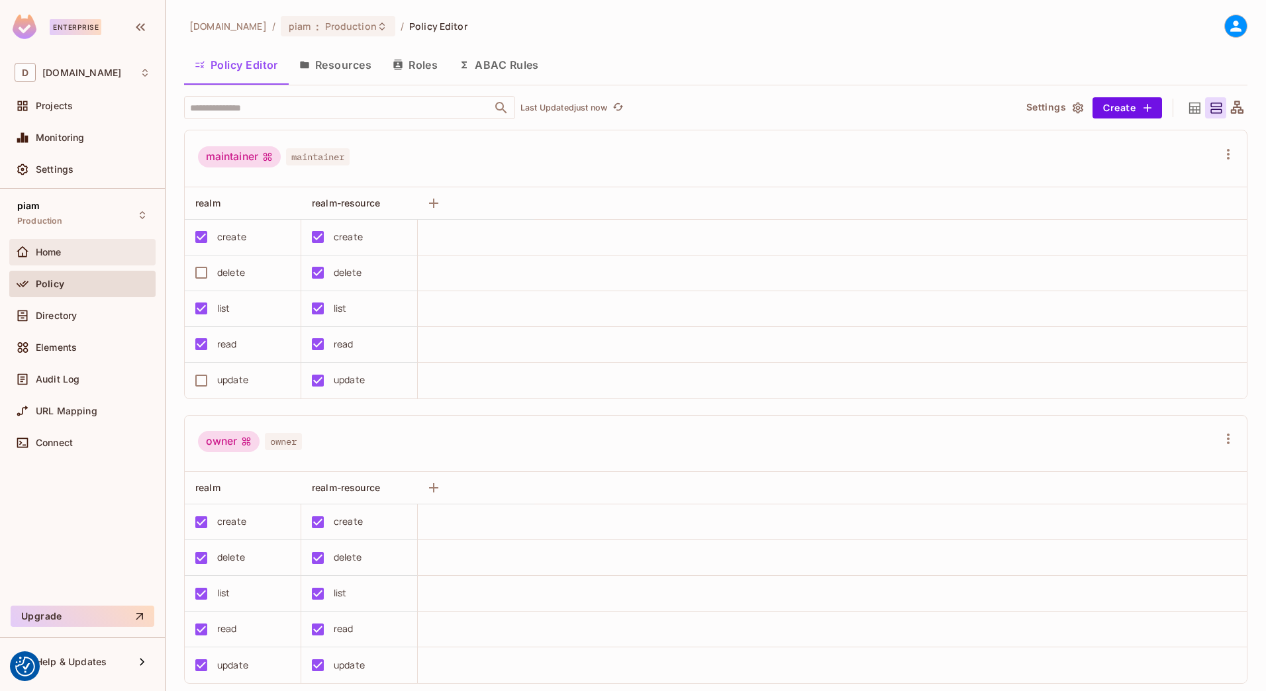
click at [66, 248] on div "Home" at bounding box center [93, 252] width 115 height 11
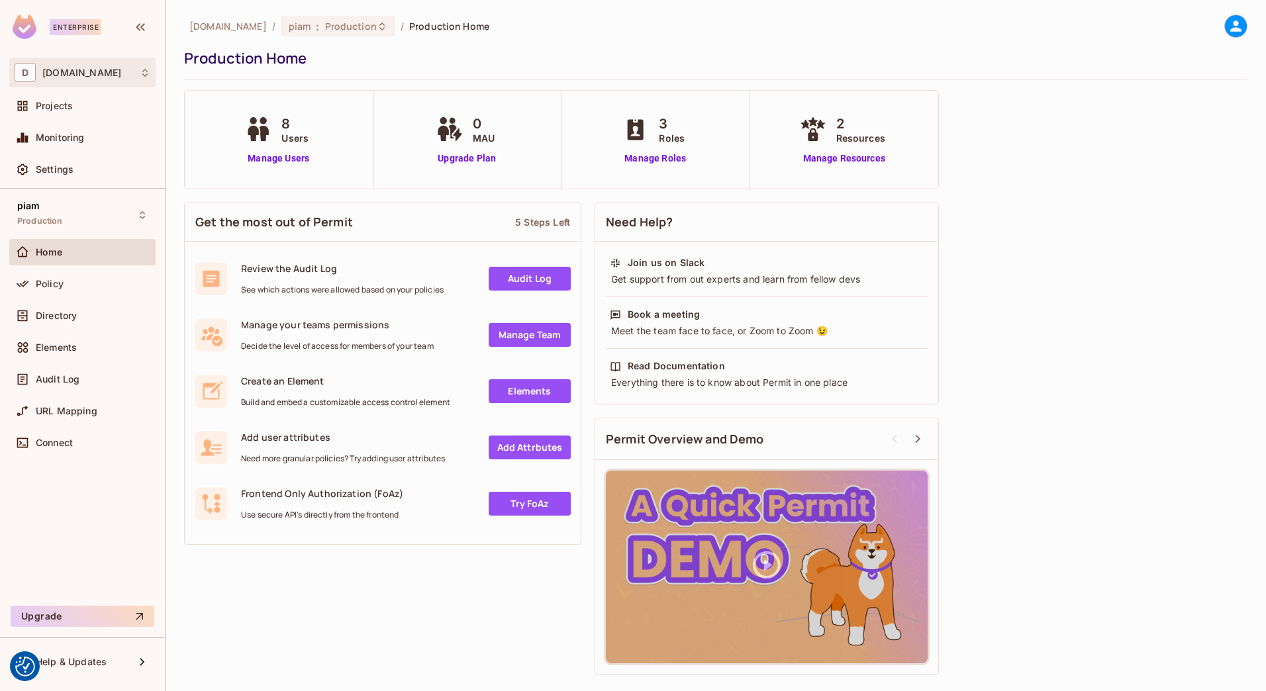
click at [70, 79] on div "D [DOMAIN_NAME]" at bounding box center [83, 72] width 136 height 19
click at [58, 73] on div at bounding box center [633, 345] width 1266 height 691
click at [60, 160] on div "Settings" at bounding box center [82, 169] width 146 height 26
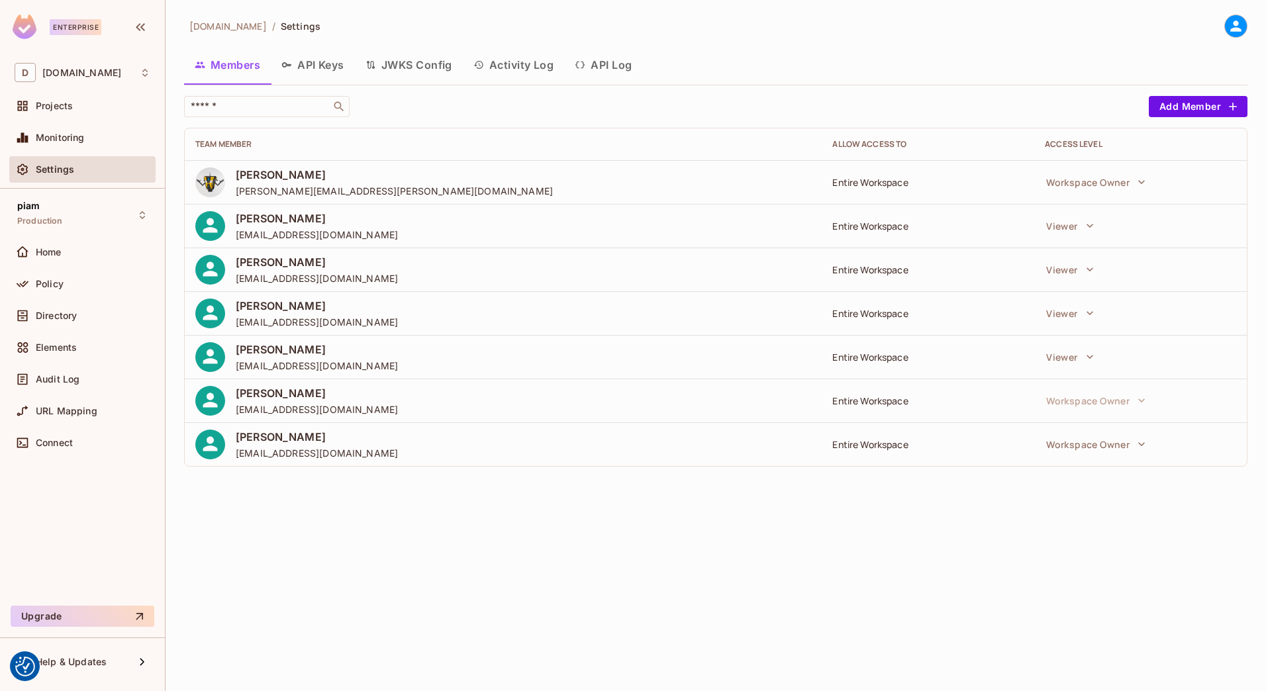
click at [295, 58] on button "API Keys" at bounding box center [313, 64] width 84 height 33
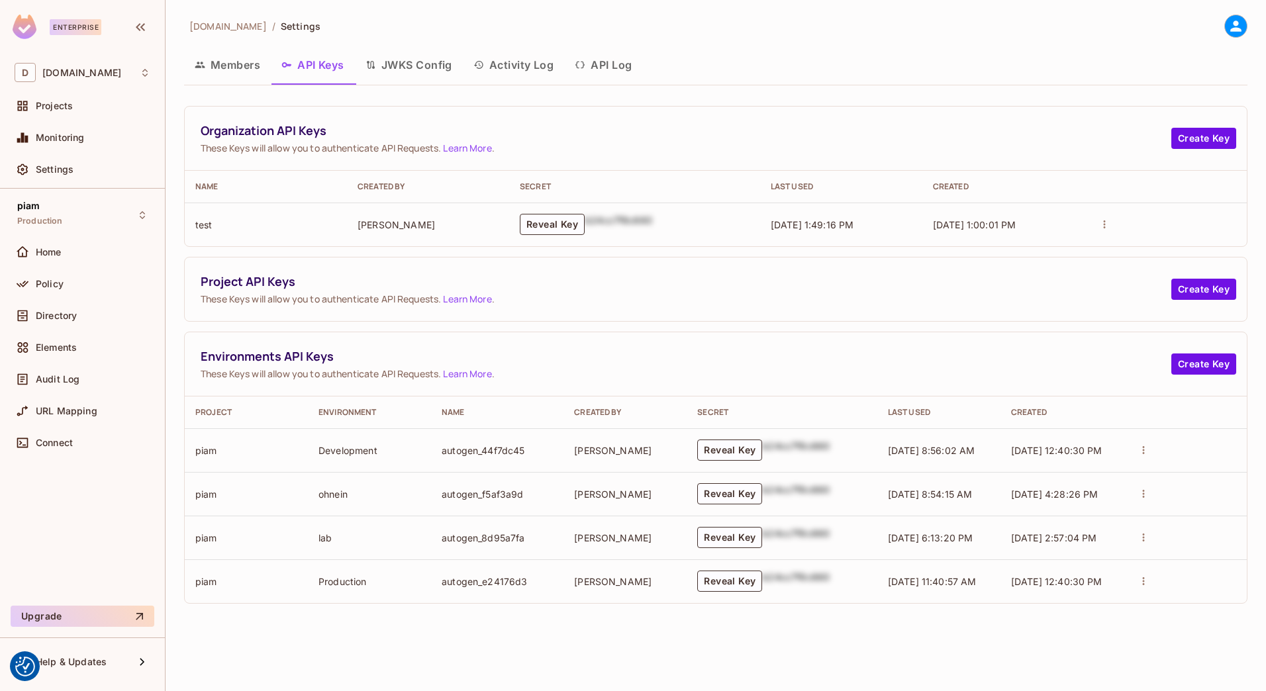
click at [221, 66] on button "Members" at bounding box center [227, 64] width 87 height 33
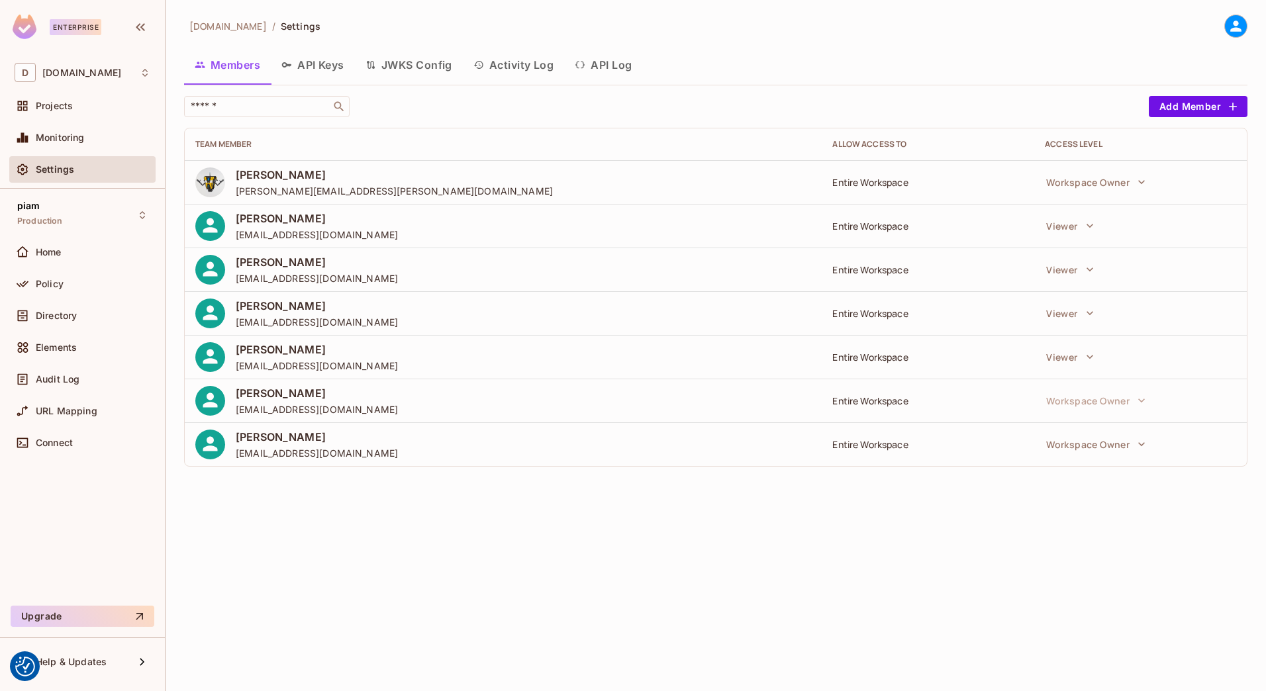
click at [1242, 23] on icon at bounding box center [1235, 26] width 17 height 17
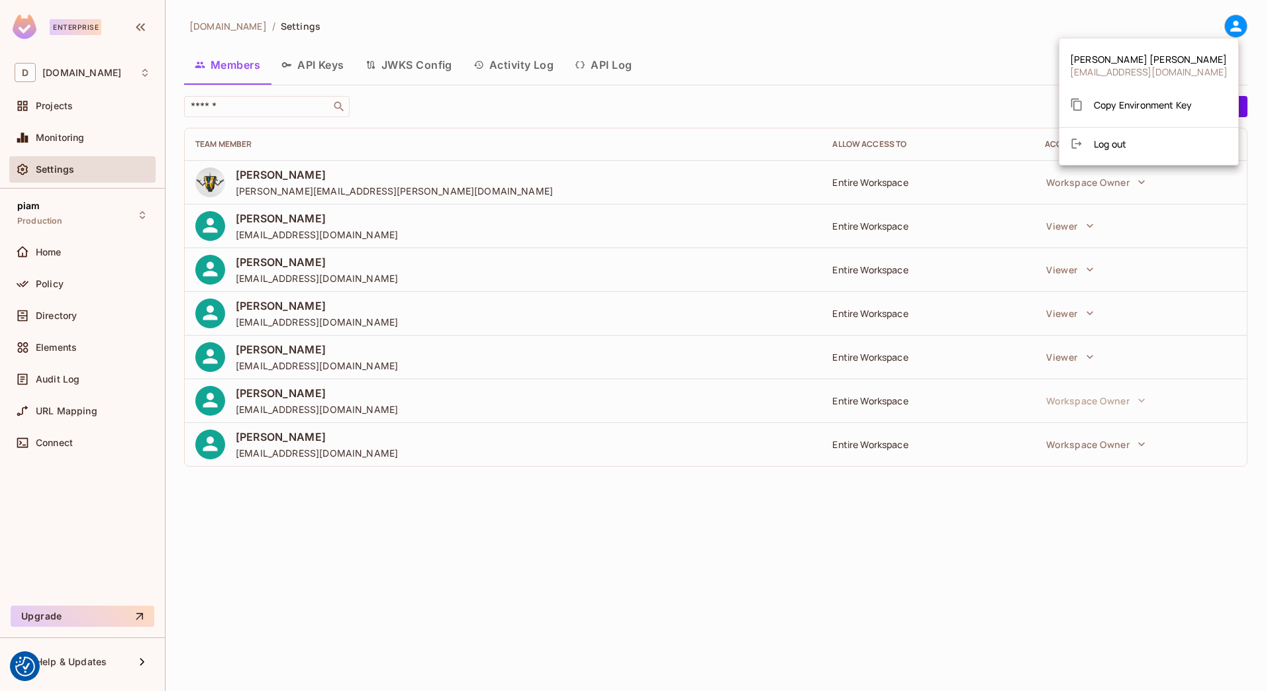
click at [828, 38] on div at bounding box center [633, 345] width 1266 height 691
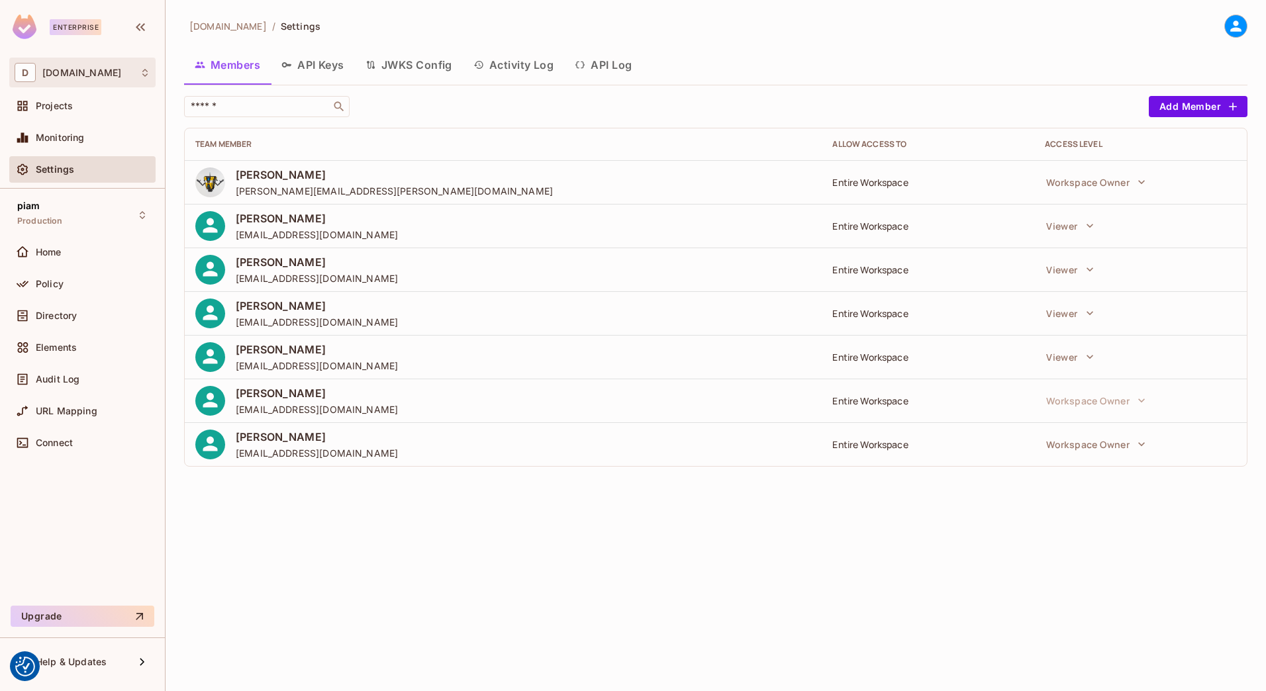
click at [75, 79] on div "D [DOMAIN_NAME]" at bounding box center [83, 72] width 136 height 19
click at [70, 77] on div at bounding box center [633, 345] width 1266 height 691
